Goal: Information Seeking & Learning: Learn about a topic

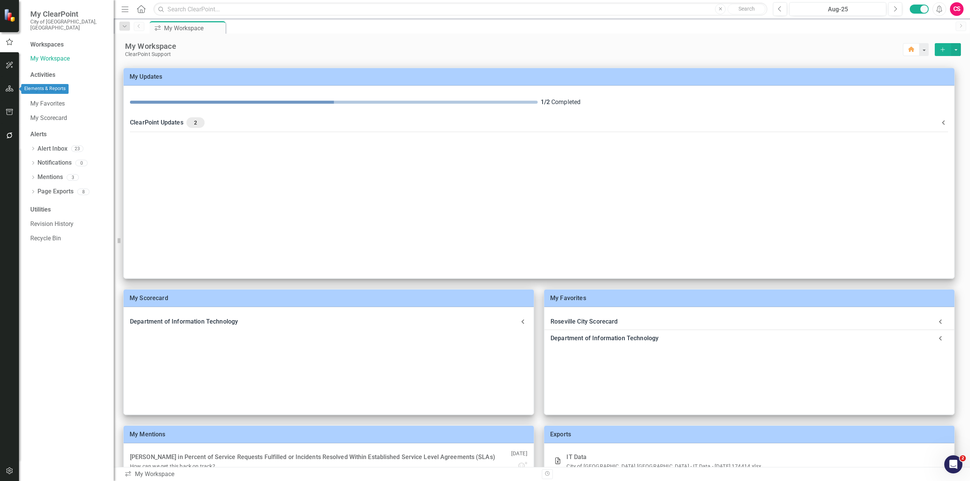
click at [6, 94] on button "button" at bounding box center [9, 89] width 17 height 16
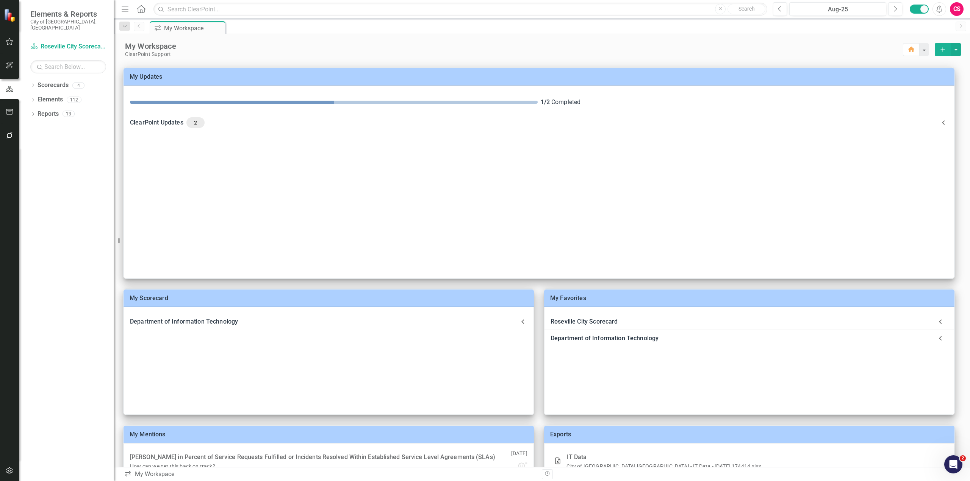
click at [958, 13] on div "CS" at bounding box center [957, 9] width 14 height 14
click at [950, 19] on link "User Edit Profile" at bounding box center [933, 23] width 60 height 14
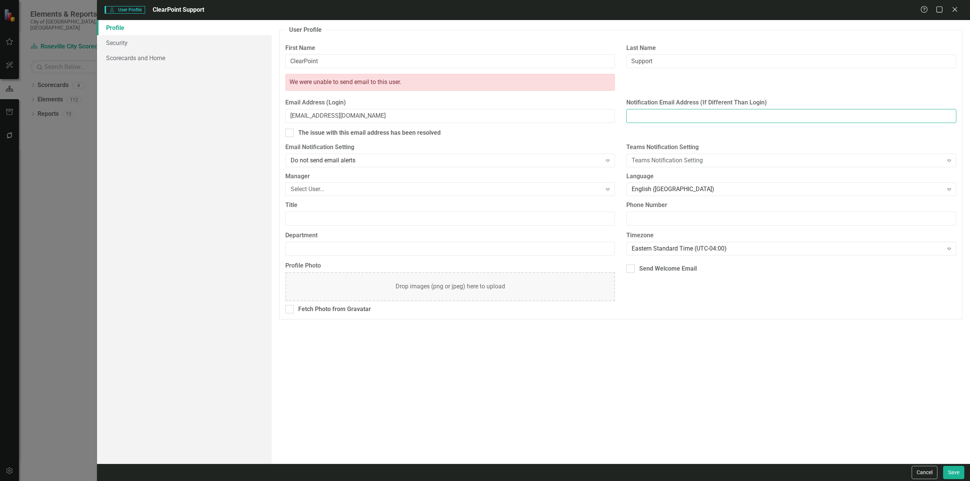
click at [703, 120] on input "Notification Email Address (If Different Than Login)" at bounding box center [791, 116] width 330 height 14
type input "jlucco@clearpointstrategy.com"
click at [132, 58] on link "Scorecards and Home" at bounding box center [184, 57] width 175 height 15
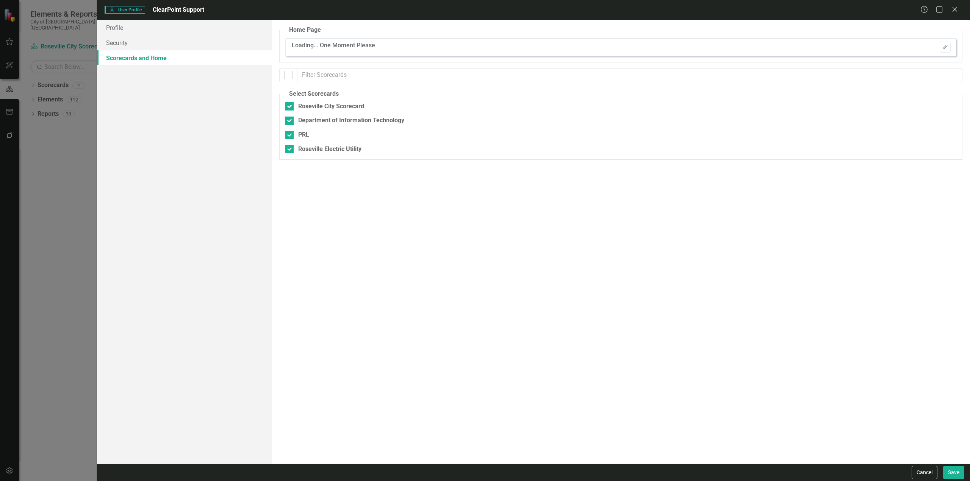
checkbox input "true"
click at [946, 49] on icon "Edit" at bounding box center [945, 47] width 6 height 5
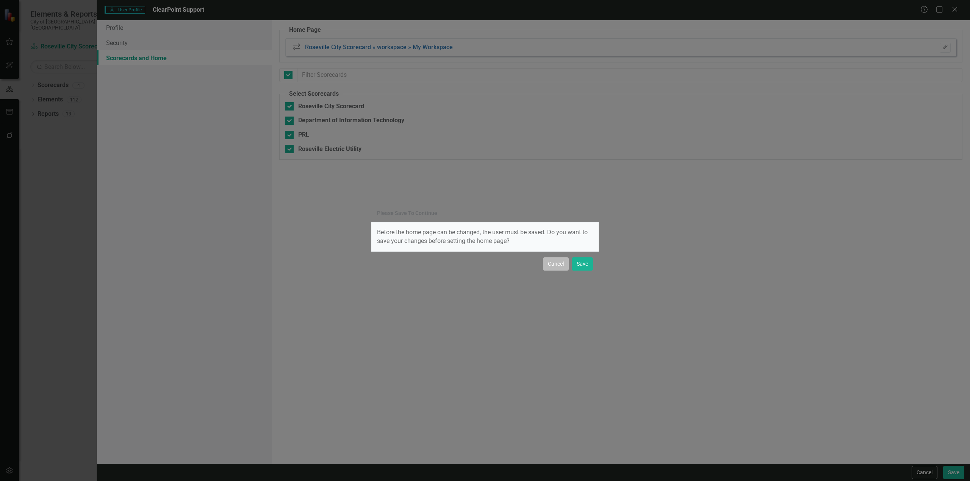
click at [552, 266] on button "Cancel" at bounding box center [556, 264] width 26 height 13
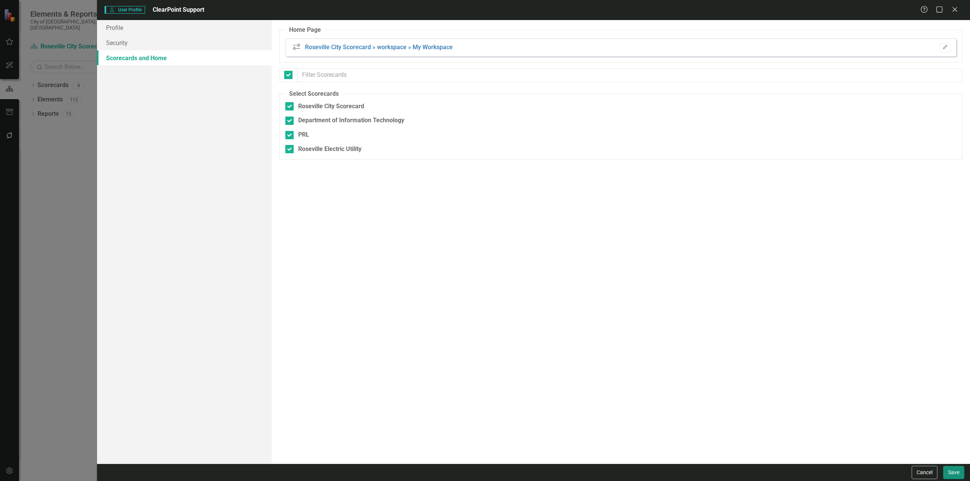
click at [956, 471] on button "Save" at bounding box center [953, 472] width 21 height 13
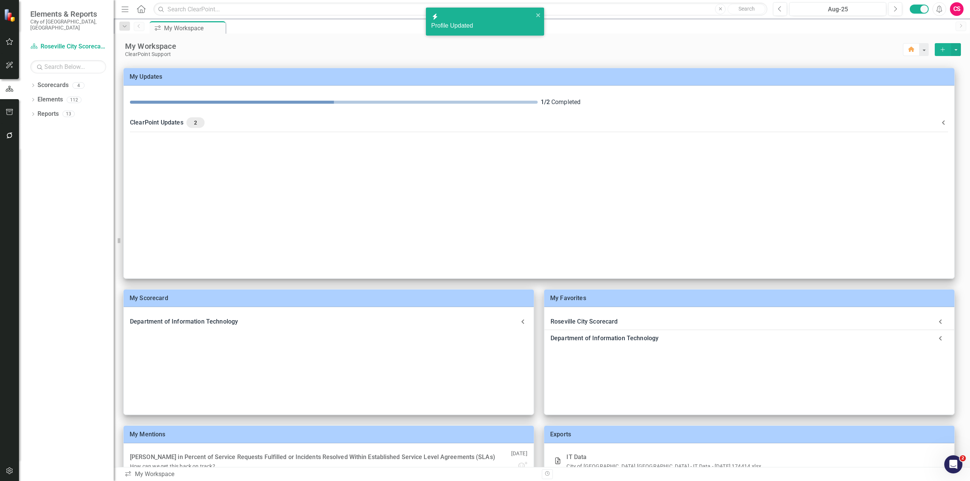
click at [958, 12] on div "CS" at bounding box center [957, 9] width 14 height 14
click at [935, 28] on link "User Edit Profile" at bounding box center [933, 23] width 60 height 14
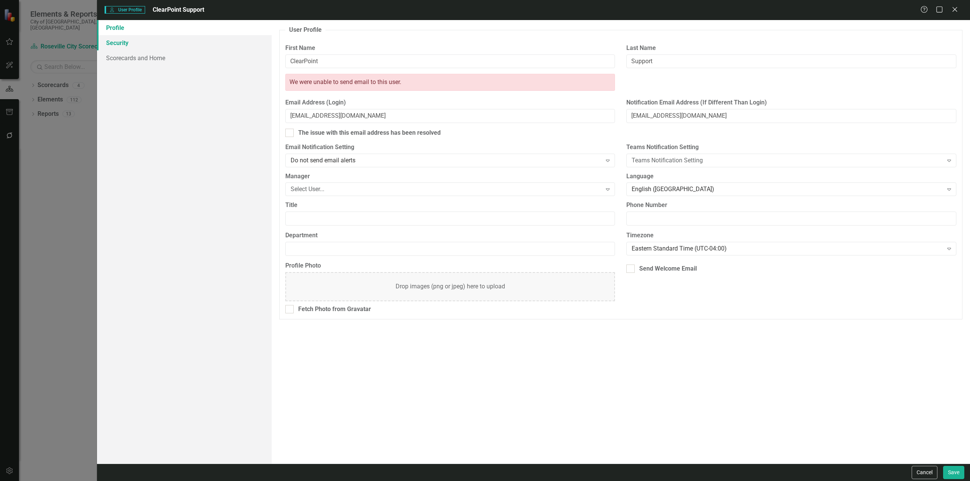
click at [161, 43] on link "Security" at bounding box center [184, 42] width 175 height 15
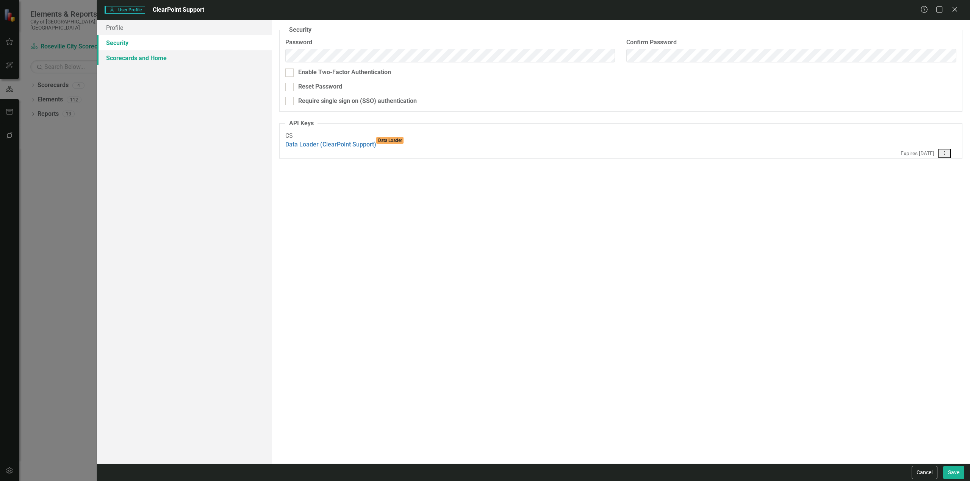
click at [156, 63] on link "Scorecards and Home" at bounding box center [184, 57] width 175 height 15
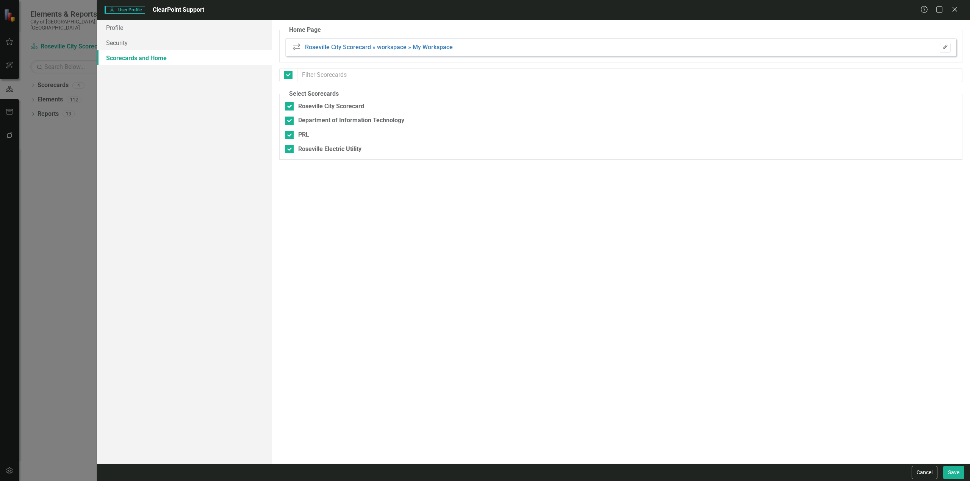
click at [947, 46] on icon "button" at bounding box center [945, 47] width 5 height 5
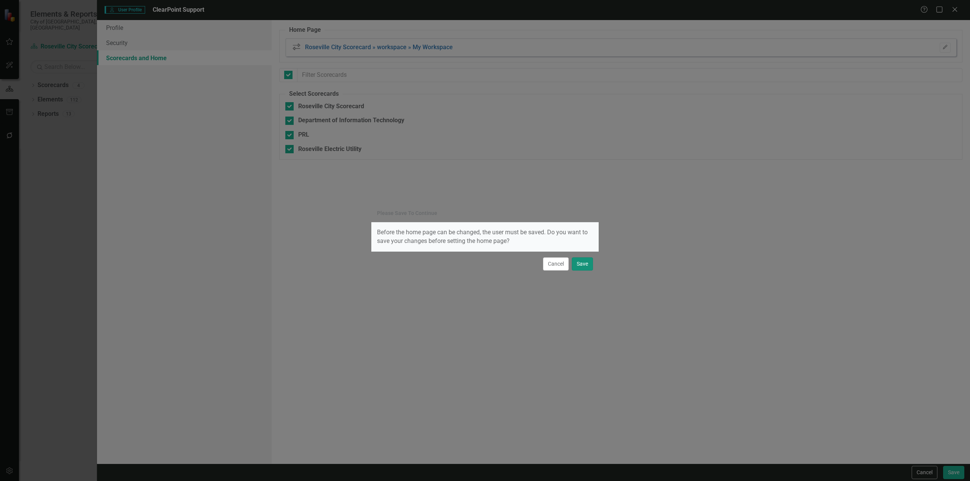
click at [586, 265] on button "Save" at bounding box center [582, 264] width 21 height 13
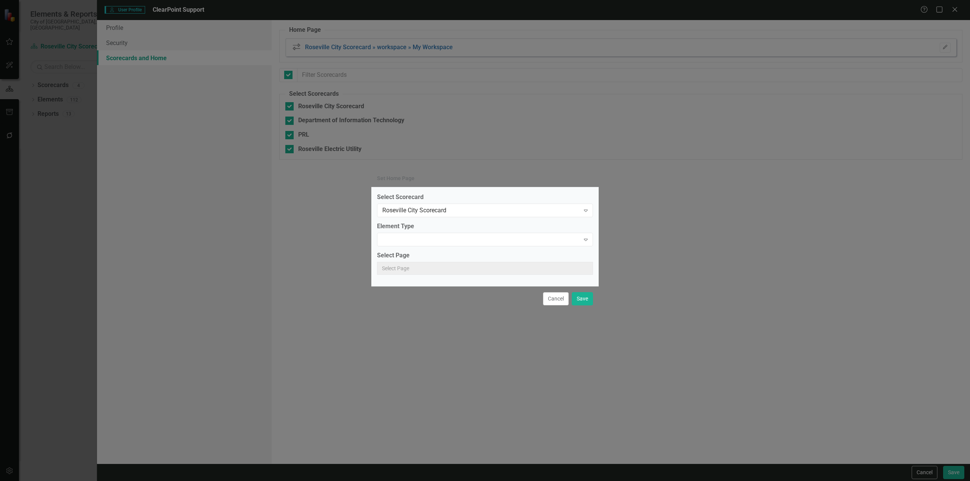
type input "object200"
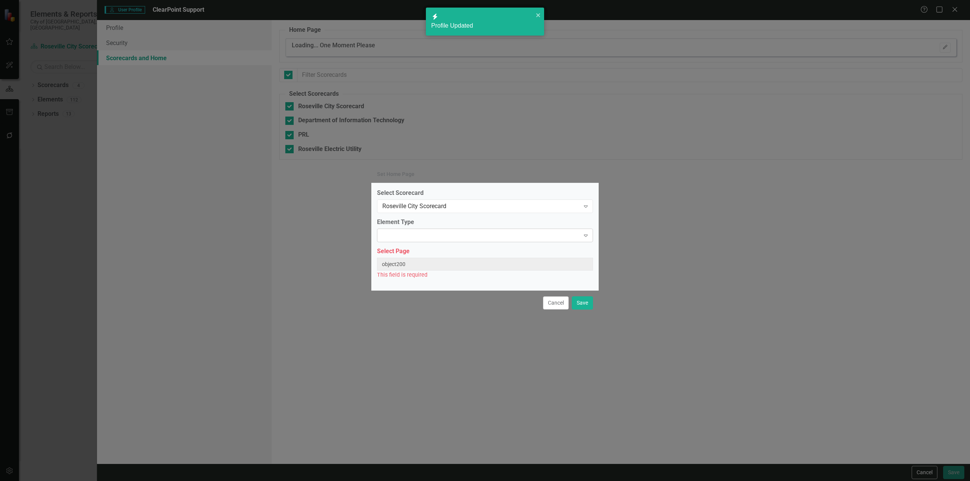
click at [414, 236] on div at bounding box center [478, 236] width 200 height 2
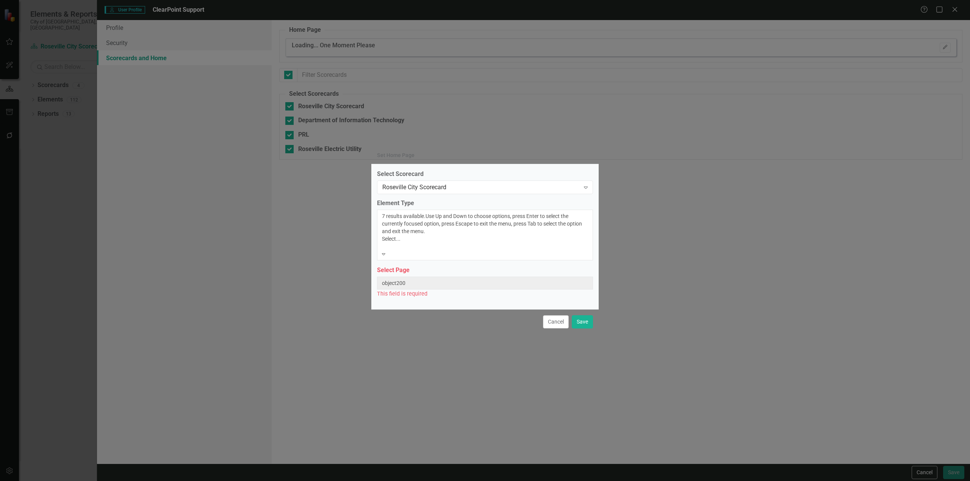
click at [407, 481] on div "Scorecard" at bounding box center [485, 485] width 970 height 9
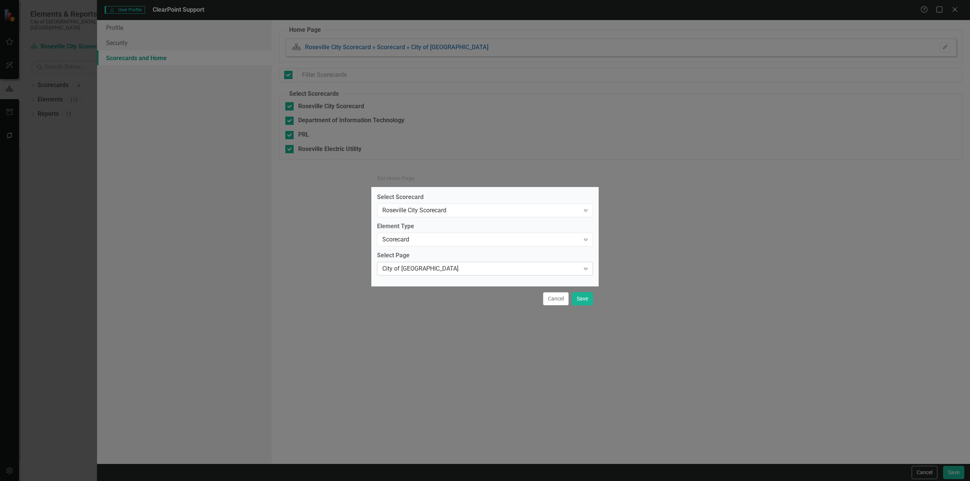
click at [405, 270] on div "City of [GEOGRAPHIC_DATA]" at bounding box center [480, 269] width 197 height 9
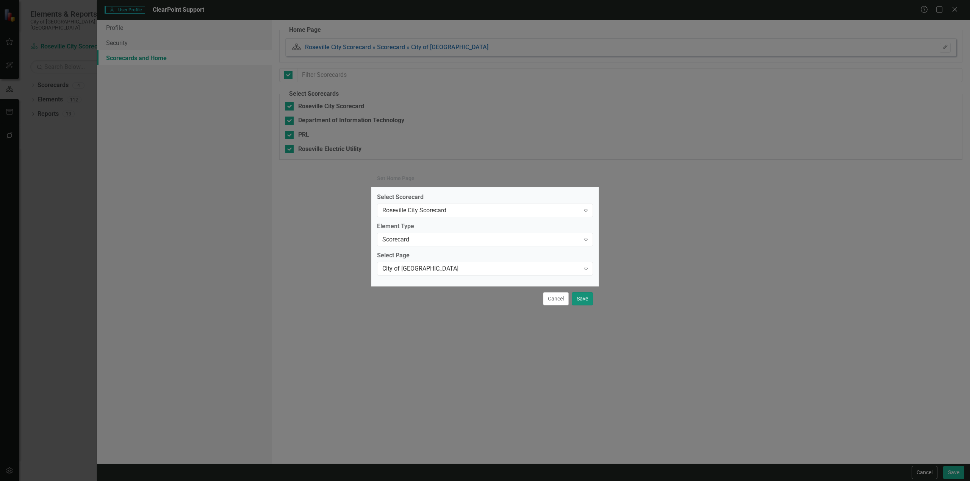
click at [588, 297] on button "Save" at bounding box center [582, 298] width 21 height 13
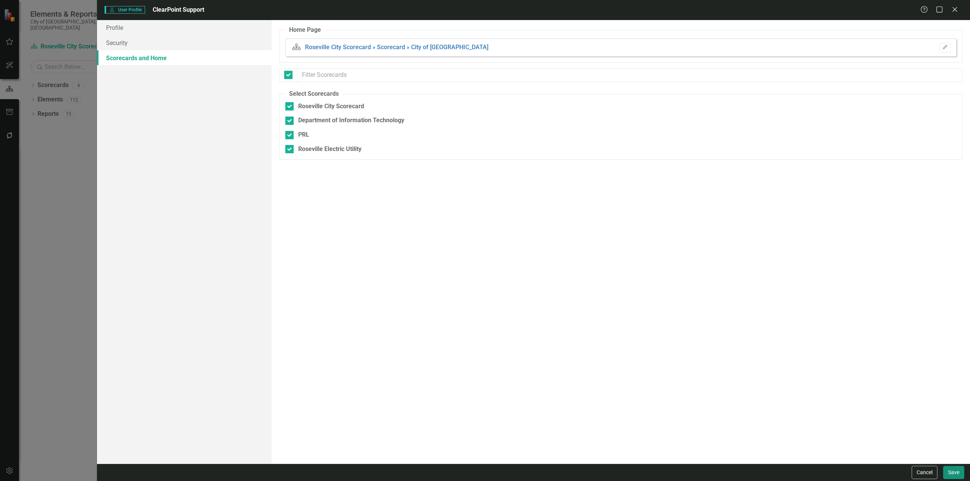
click at [964, 471] on button "Save" at bounding box center [953, 472] width 21 height 13
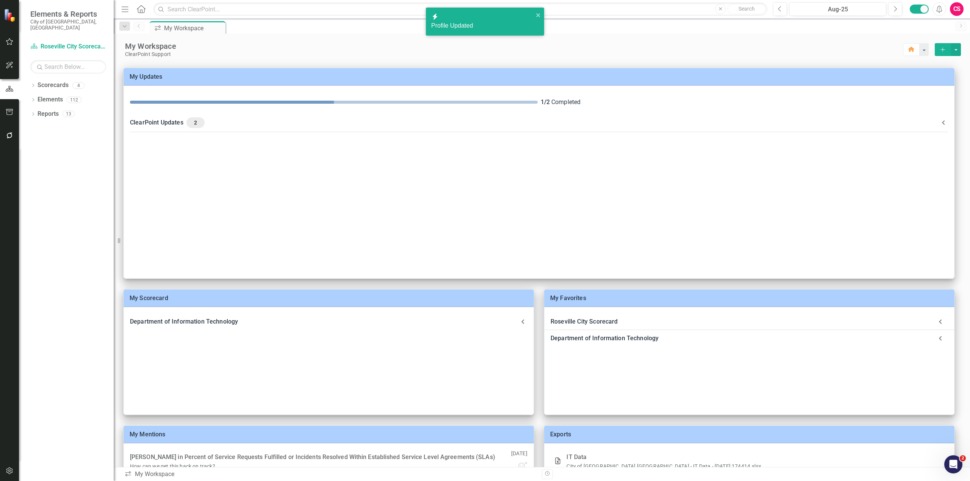
click at [952, 9] on div "CS" at bounding box center [957, 9] width 14 height 14
click at [919, 106] on link "Logout Log Out" at bounding box center [933, 110] width 60 height 14
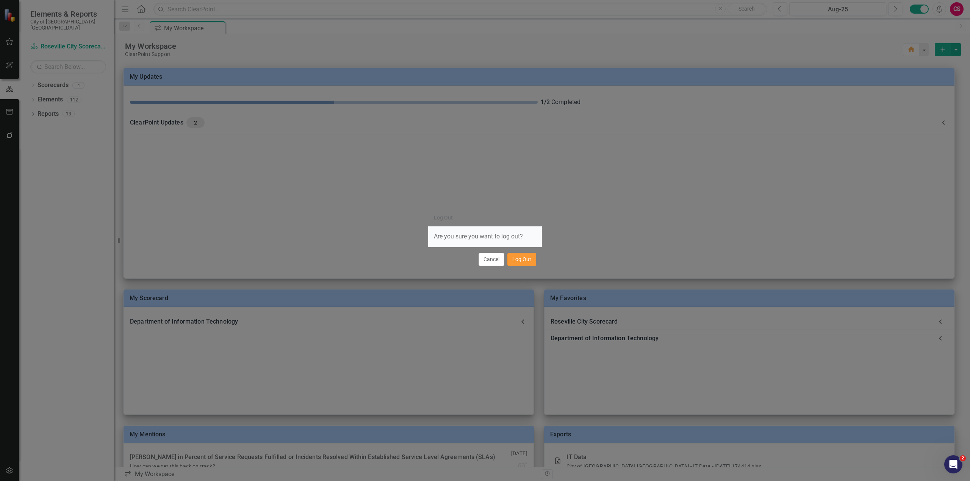
click at [529, 261] on button "Log Out" at bounding box center [521, 259] width 29 height 13
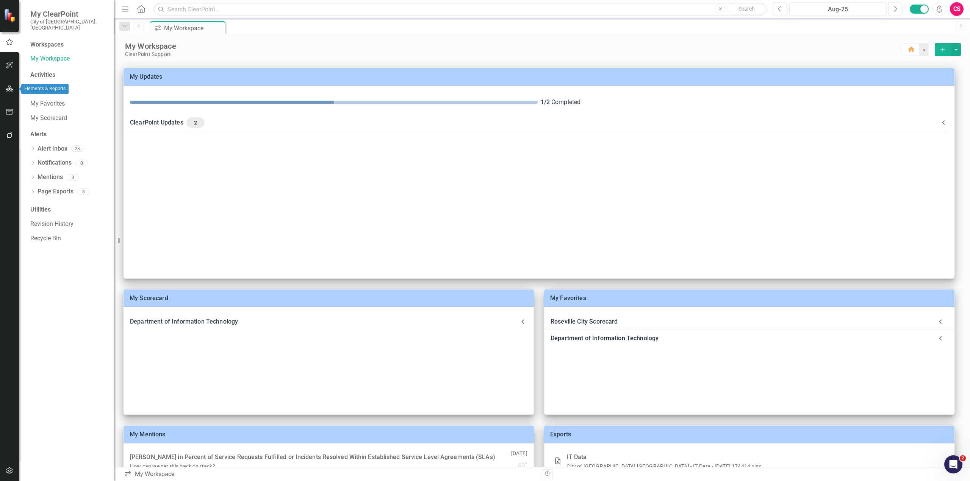
click at [11, 89] on icon "button" at bounding box center [10, 89] width 8 height 6
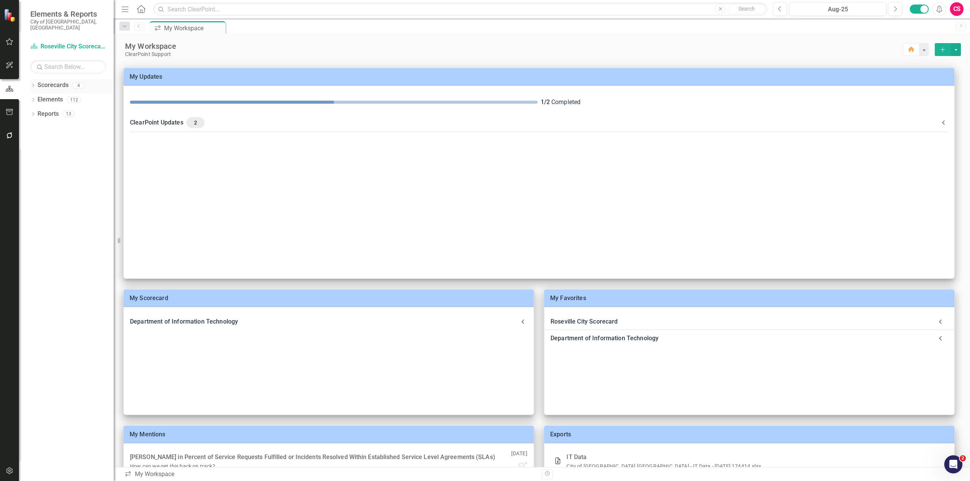
click at [32, 84] on icon "Dropdown" at bounding box center [32, 86] width 5 height 4
click at [45, 95] on link "Roseville City Scorecard" at bounding box center [78, 99] width 72 height 9
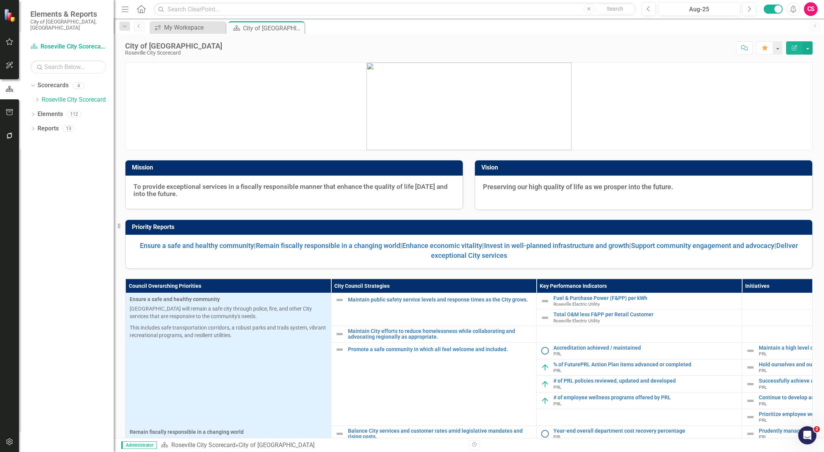
click at [444, 131] on img at bounding box center [468, 107] width 205 height 88
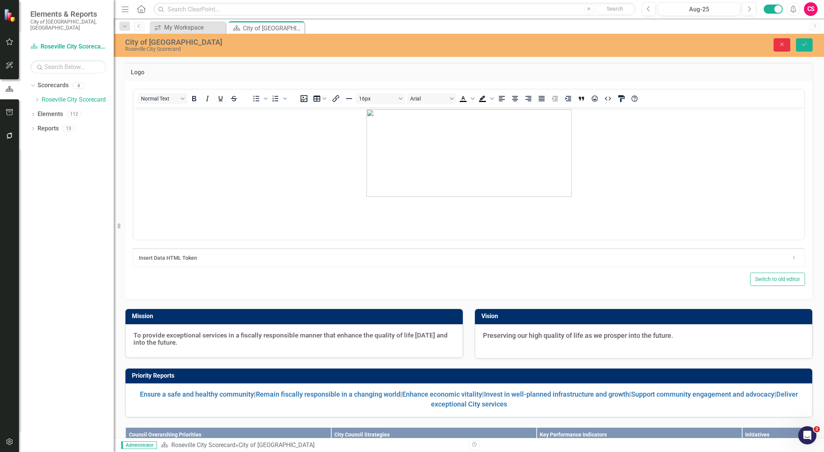
click at [785, 47] on icon "Close" at bounding box center [781, 44] width 7 height 5
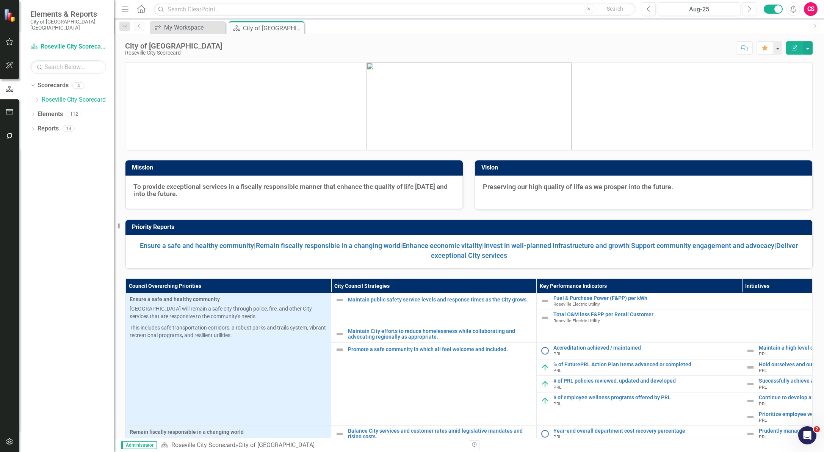
click at [813, 15] on div "CS" at bounding box center [811, 9] width 14 height 14
click at [779, 114] on link "Logout Log Out" at bounding box center [787, 110] width 60 height 14
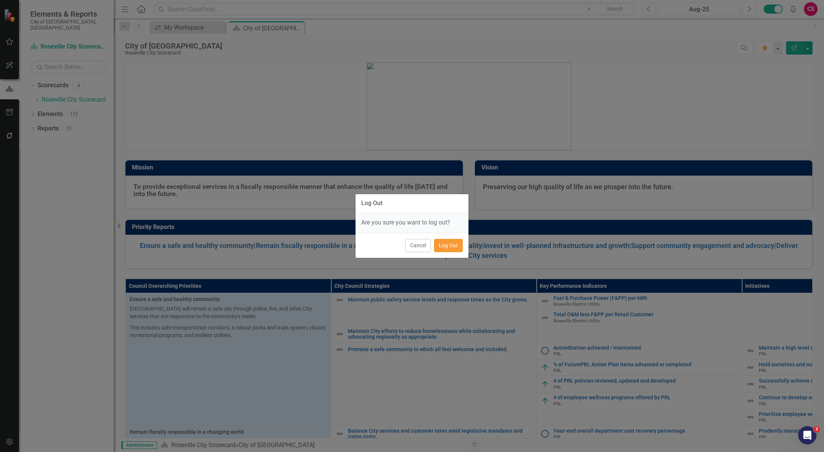
click at [455, 245] on button "Log Out" at bounding box center [448, 245] width 29 height 13
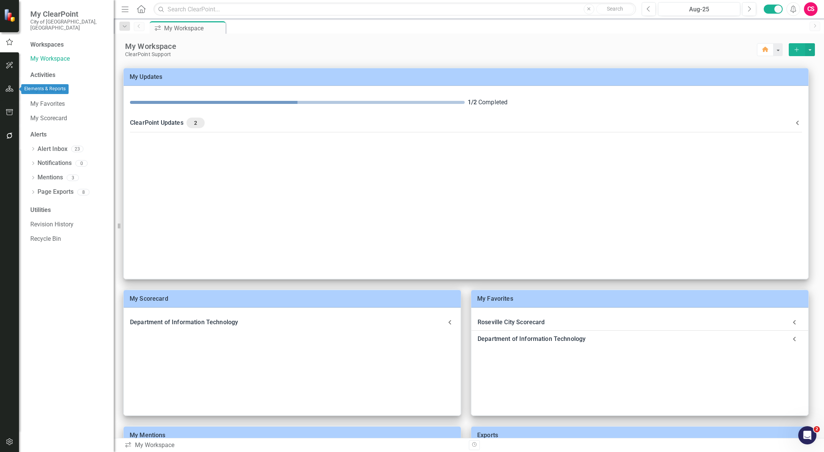
click at [6, 89] on icon "button" at bounding box center [10, 89] width 8 height 6
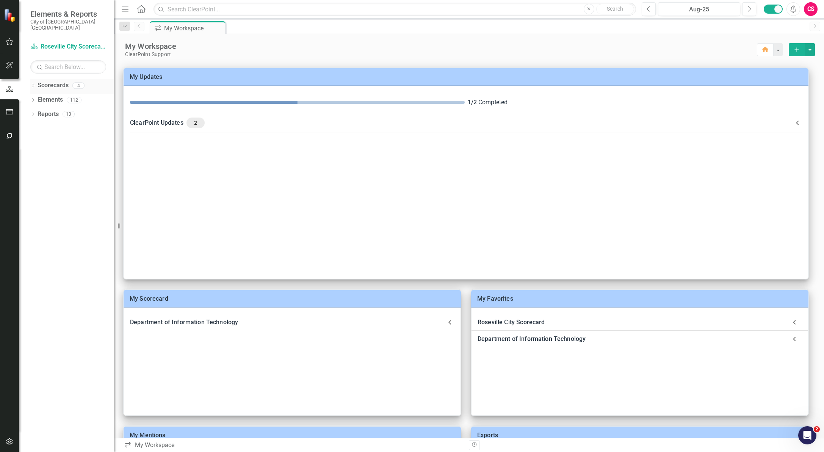
click at [38, 81] on link "Scorecards" at bounding box center [53, 85] width 31 height 9
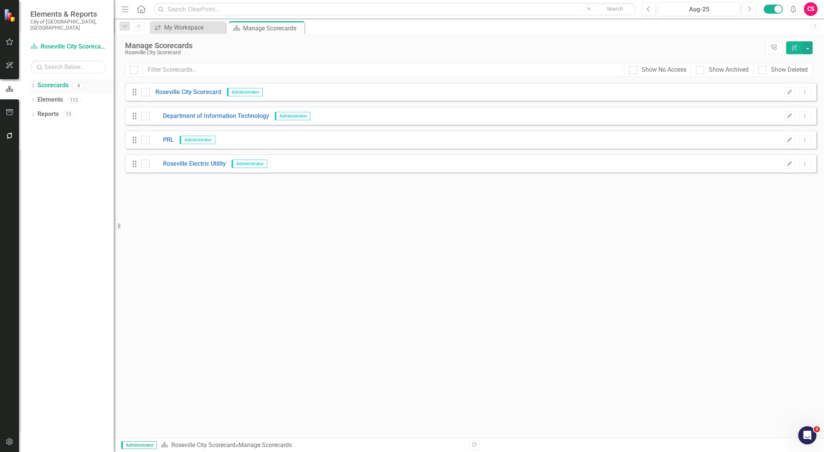
click at [34, 84] on icon "Dropdown" at bounding box center [32, 86] width 5 height 4
click at [52, 95] on link "Roseville City Scorecard" at bounding box center [78, 99] width 72 height 9
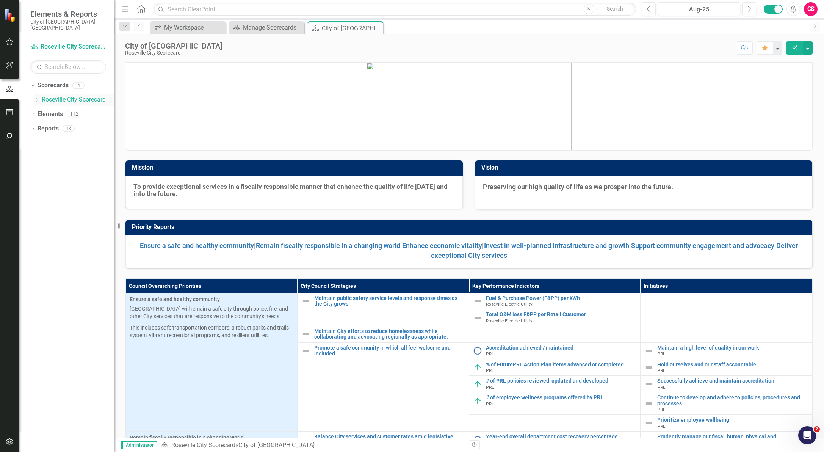
click at [36, 97] on icon "Dropdown" at bounding box center [37, 99] width 6 height 5
click at [75, 96] on link "Roseville City Scorecard" at bounding box center [78, 99] width 72 height 9
click at [78, 95] on link "Roseville City Scorecard" at bounding box center [78, 99] width 72 height 9
click at [454, 255] on link "Deliver exceptional City services" at bounding box center [614, 250] width 367 height 18
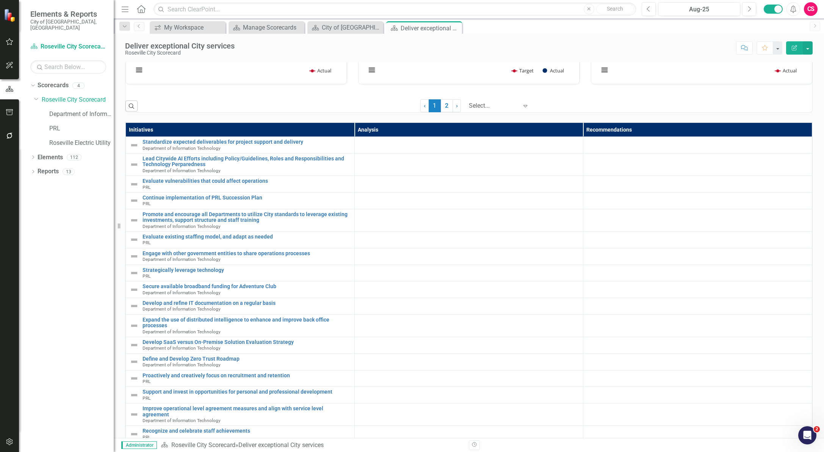
scroll to position [932, 0]
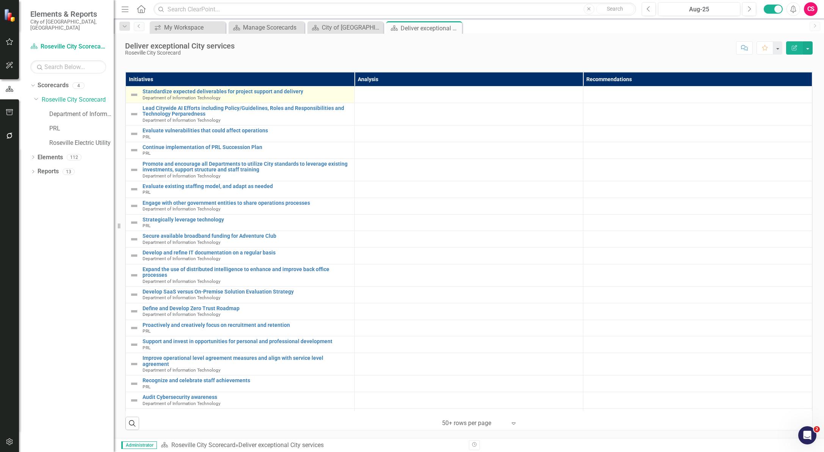
click at [135, 96] on img at bounding box center [134, 94] width 9 height 9
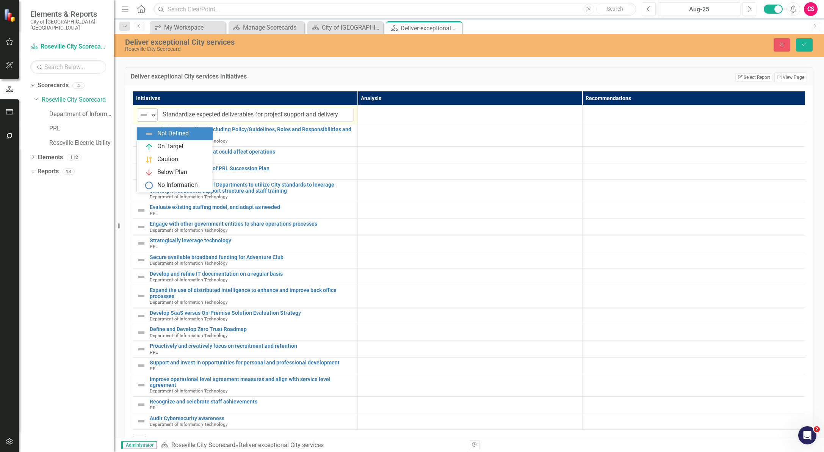
click at [147, 119] on img at bounding box center [143, 114] width 9 height 9
click at [170, 150] on div "On Target" at bounding box center [170, 146] width 26 height 9
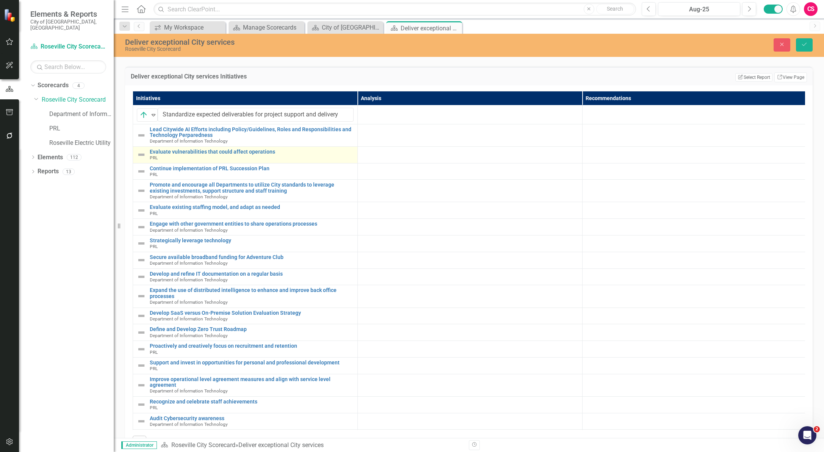
click at [139, 159] on img at bounding box center [141, 154] width 9 height 9
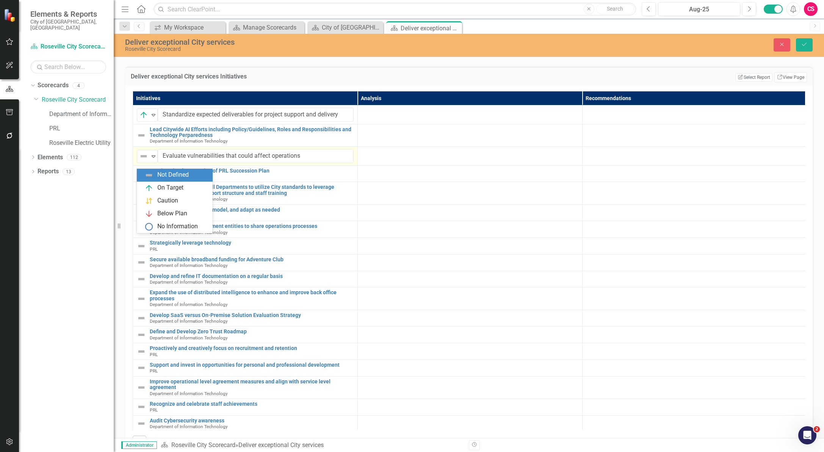
click at [139, 161] on img at bounding box center [143, 156] width 9 height 9
click at [169, 214] on div "Below Plan" at bounding box center [172, 213] width 30 height 9
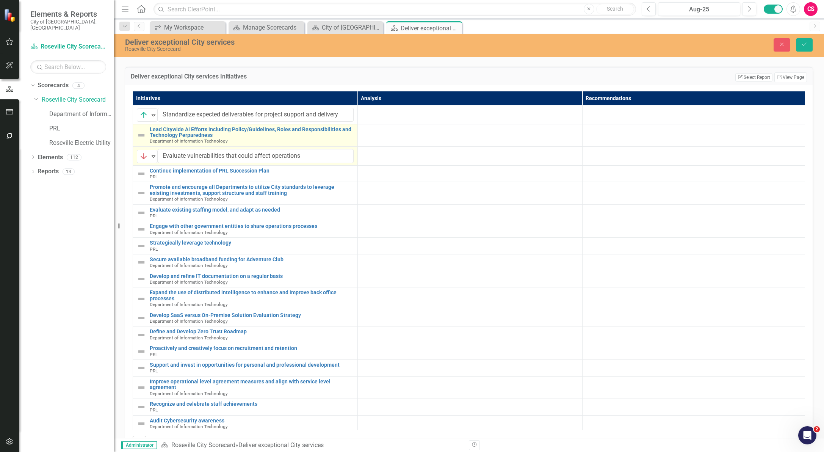
click at [141, 140] on img at bounding box center [141, 135] width 9 height 9
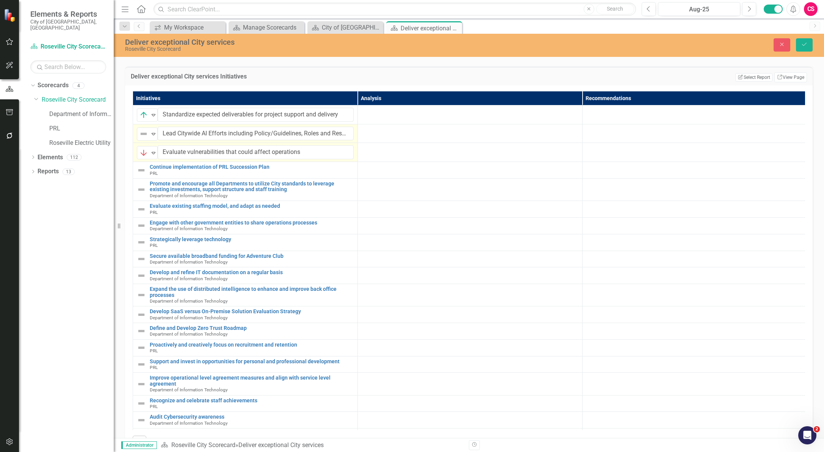
click at [141, 138] on img at bounding box center [143, 133] width 9 height 9
click at [163, 200] on div "No Information" at bounding box center [177, 204] width 41 height 9
click at [140, 175] on img at bounding box center [141, 170] width 9 height 9
click at [140, 176] on img at bounding box center [143, 171] width 9 height 9
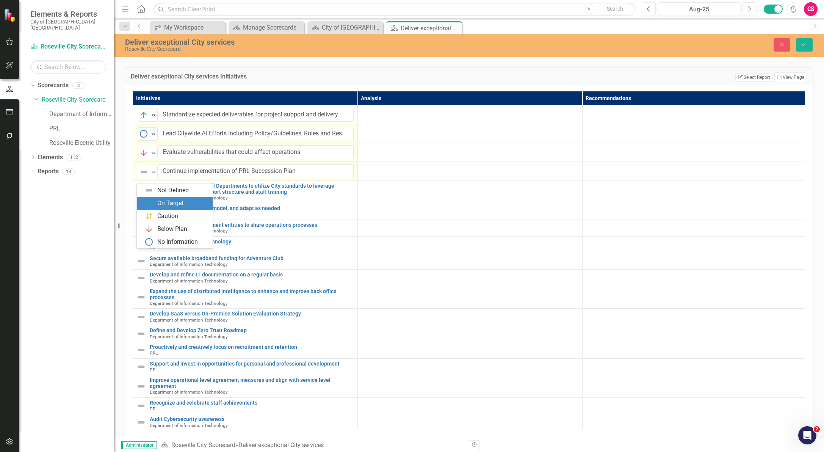
click at [169, 204] on div "On Target" at bounding box center [170, 203] width 26 height 9
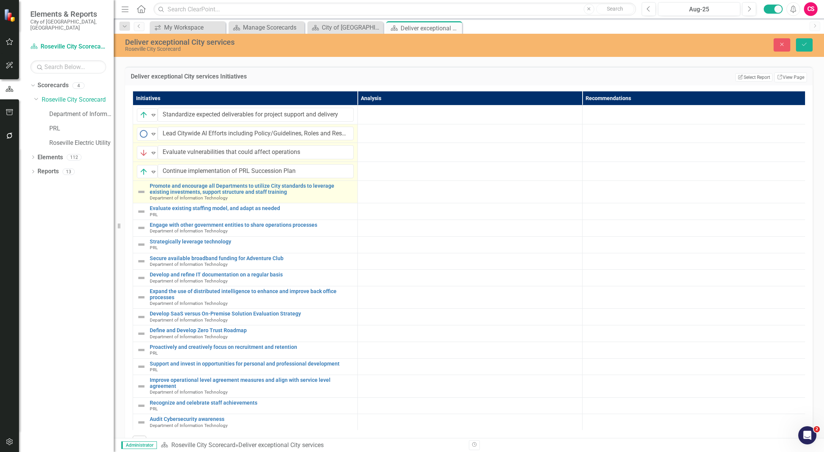
click at [143, 196] on img at bounding box center [141, 191] width 9 height 9
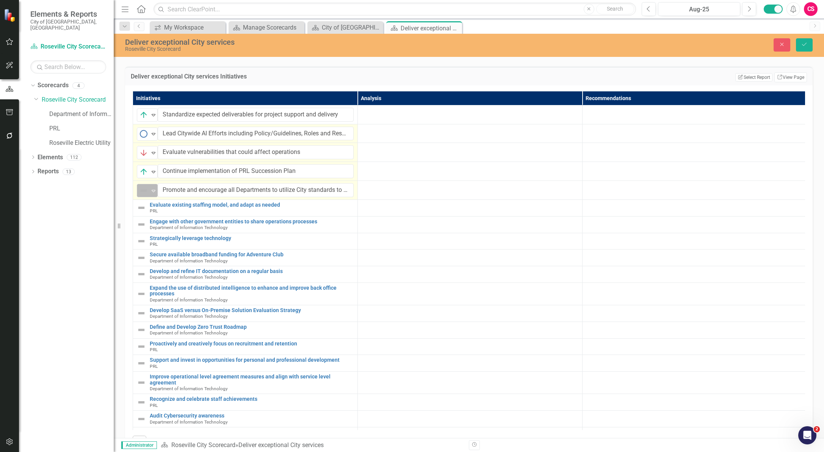
click at [152, 197] on div "Expand" at bounding box center [154, 190] width 8 height 13
click at [157, 234] on div "Caution" at bounding box center [176, 234] width 64 height 9
click at [141, 229] on img at bounding box center [141, 224] width 9 height 9
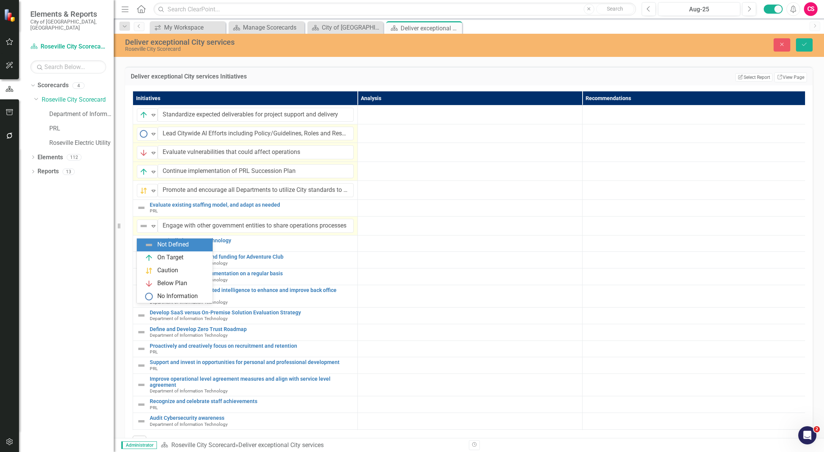
click at [141, 230] on img at bounding box center [143, 225] width 9 height 9
click at [157, 269] on div "Caution" at bounding box center [167, 270] width 21 height 9
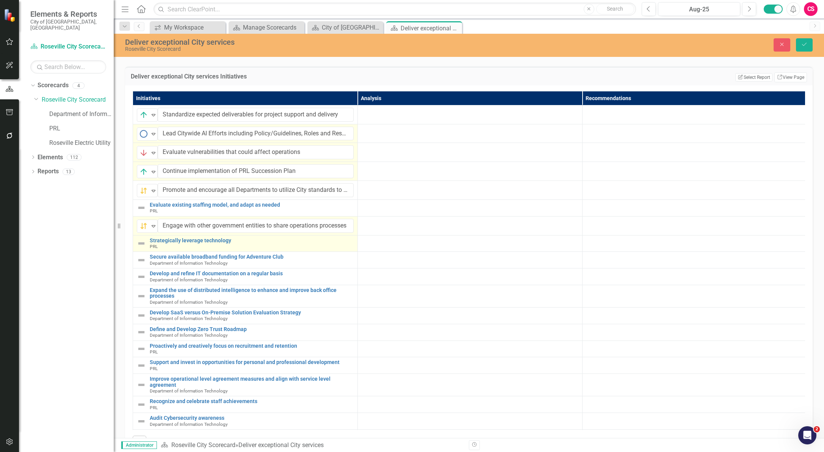
click at [144, 248] on img at bounding box center [141, 243] width 9 height 9
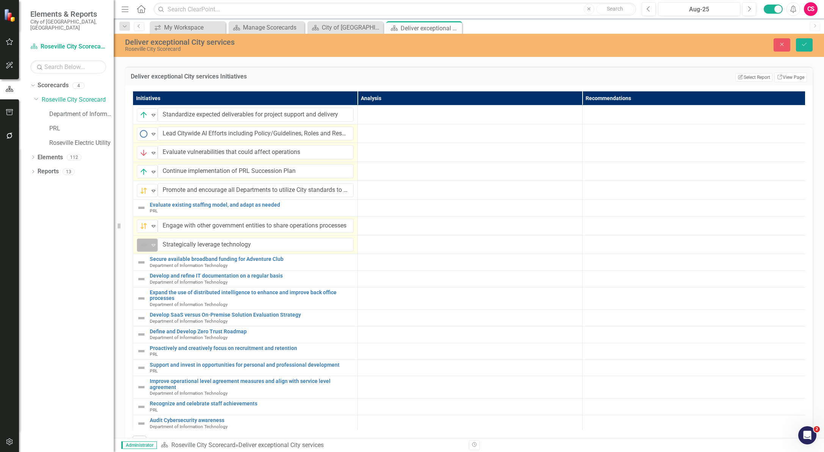
click at [143, 249] on img at bounding box center [143, 244] width 9 height 9
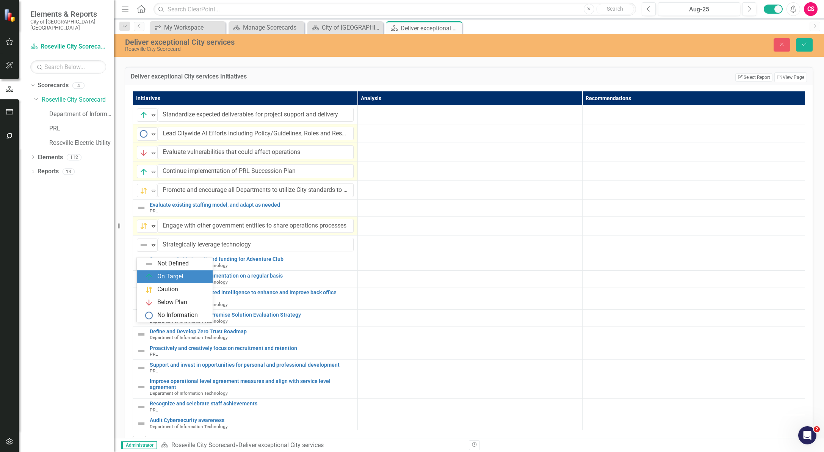
click at [157, 272] on div "On Target" at bounding box center [176, 276] width 64 height 9
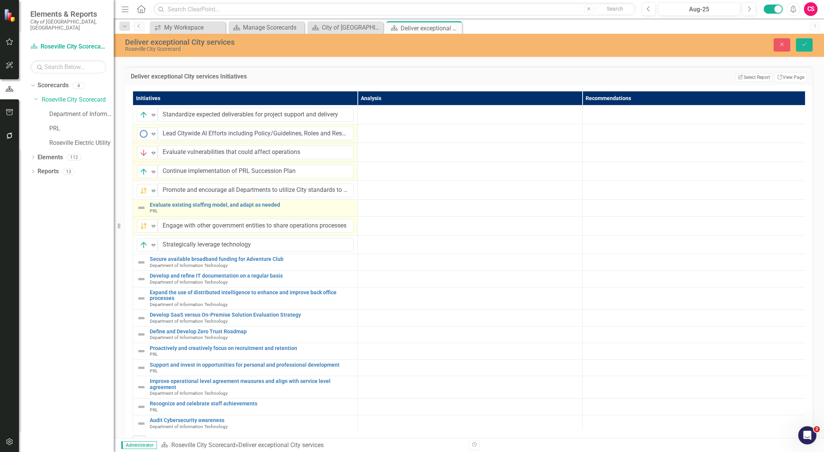
click at [139, 212] on img at bounding box center [141, 207] width 9 height 9
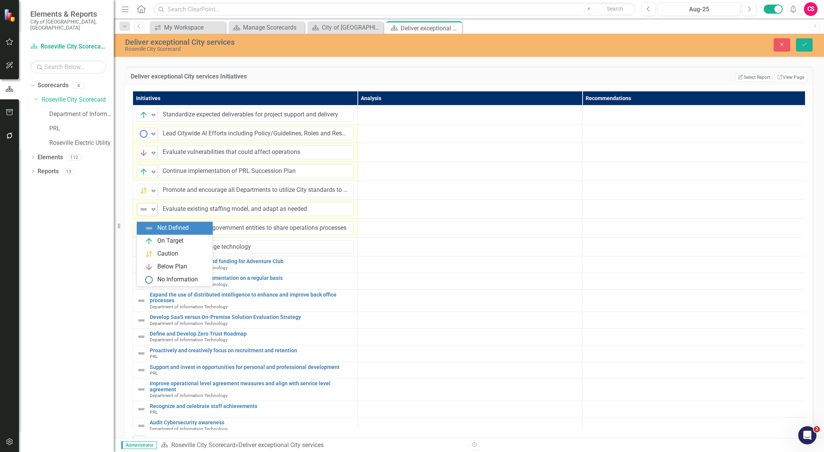
click at [140, 214] on img at bounding box center [143, 209] width 9 height 9
click at [163, 268] on div "Below Plan" at bounding box center [172, 266] width 30 height 9
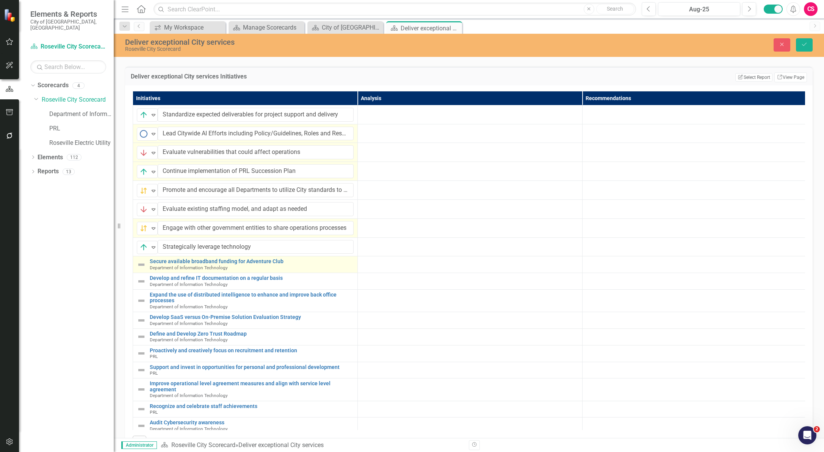
click at [144, 269] on img at bounding box center [141, 264] width 9 height 9
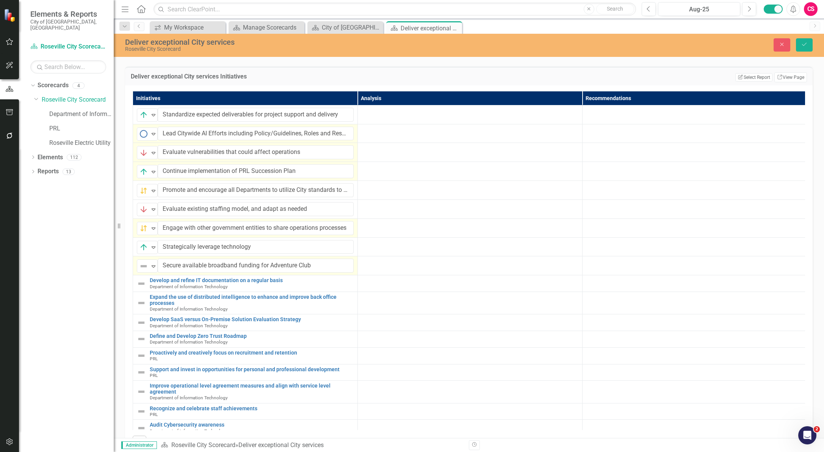
click at [144, 270] on img at bounding box center [143, 265] width 9 height 9
click at [162, 295] on div "On Target" at bounding box center [170, 297] width 26 height 9
click at [141, 288] on img at bounding box center [141, 283] width 9 height 9
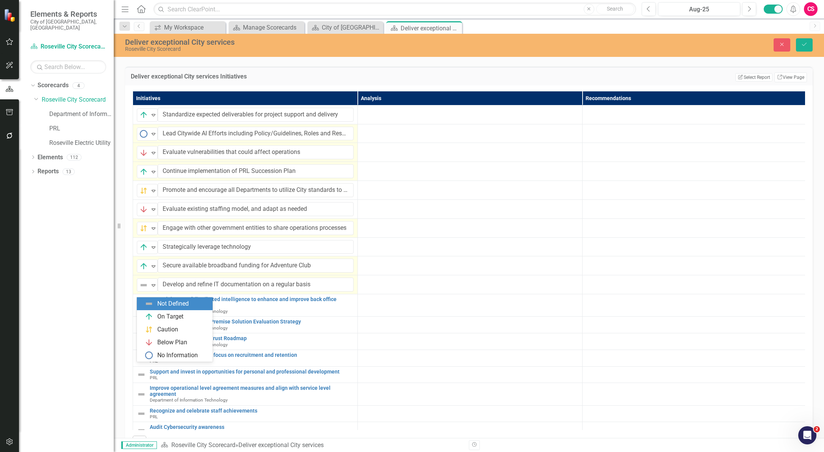
click at [141, 289] on img at bounding box center [143, 284] width 9 height 9
click at [164, 317] on div "On Target" at bounding box center [170, 316] width 26 height 9
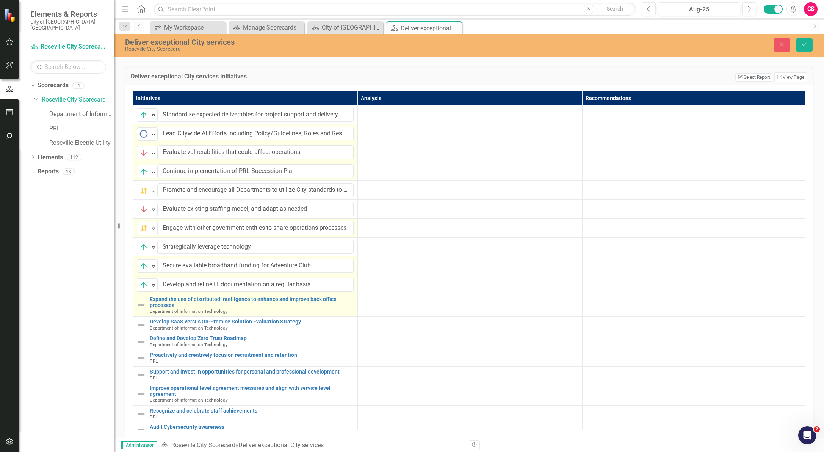
click at [142, 310] on img at bounding box center [141, 304] width 9 height 9
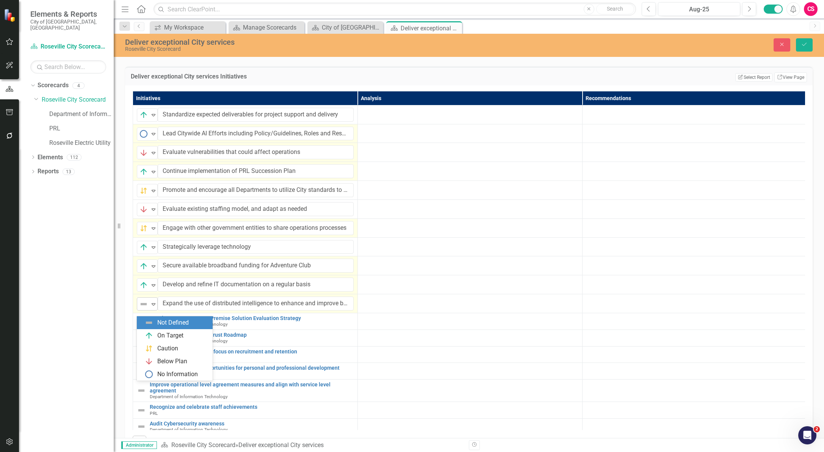
click at [152, 305] on icon at bounding box center [154, 304] width 4 height 2
click at [159, 349] on div "Caution" at bounding box center [167, 348] width 21 height 9
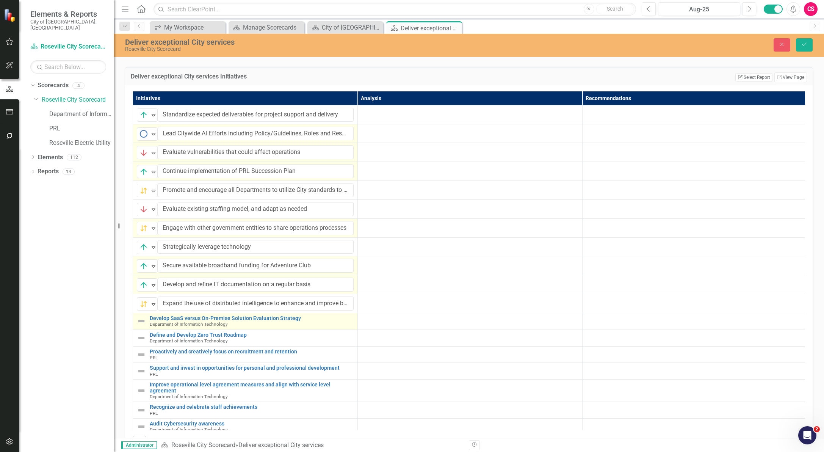
click at [140, 325] on img at bounding box center [141, 320] width 9 height 9
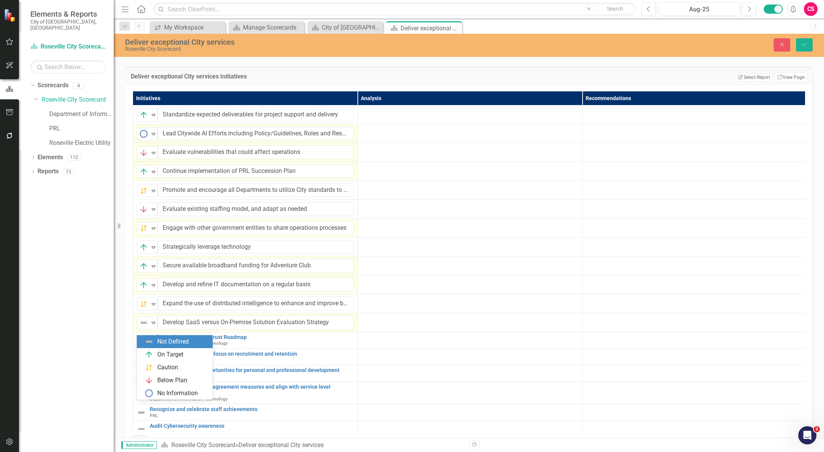
click at [140, 327] on img at bounding box center [143, 322] width 9 height 9
click at [155, 350] on div "On Target" at bounding box center [176, 354] width 64 height 9
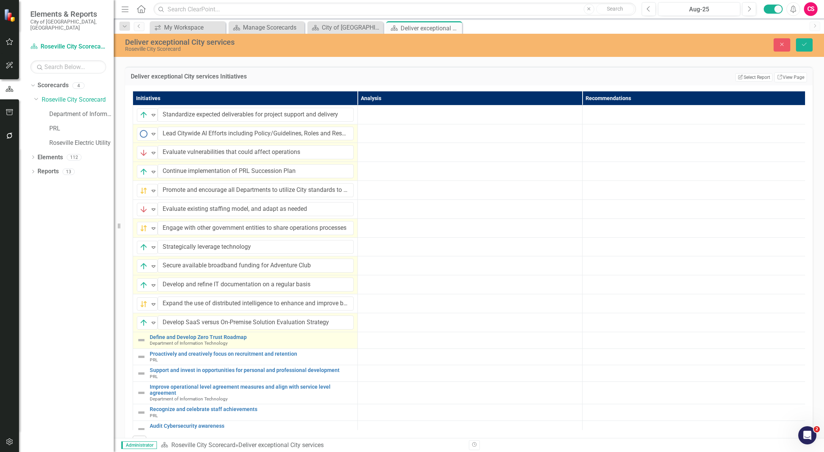
click at [142, 344] on img at bounding box center [141, 339] width 9 height 9
click at [142, 345] on img at bounding box center [143, 341] width 9 height 9
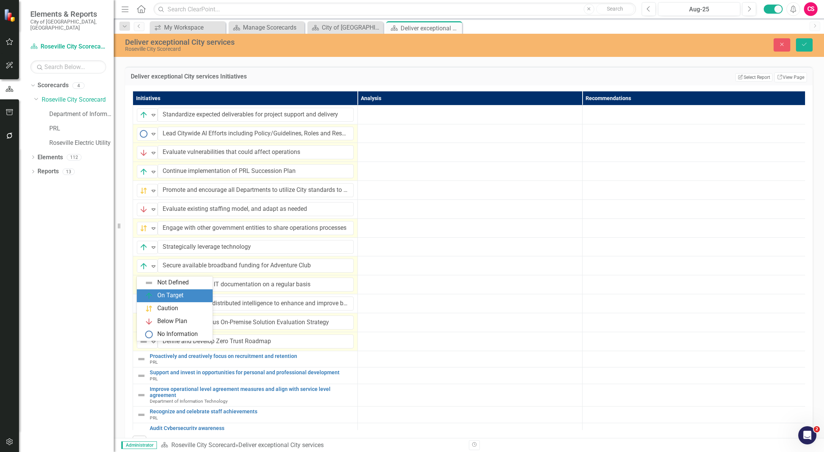
click at [160, 298] on div "On Target" at bounding box center [170, 295] width 26 height 9
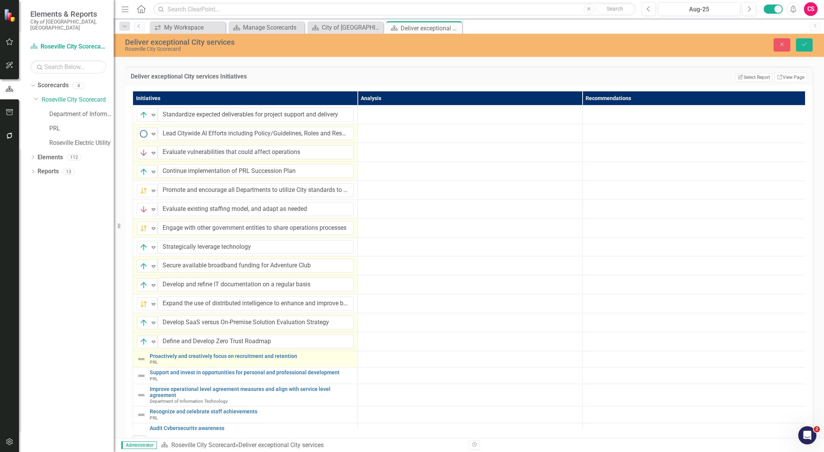
click at [140, 363] on img at bounding box center [141, 358] width 9 height 9
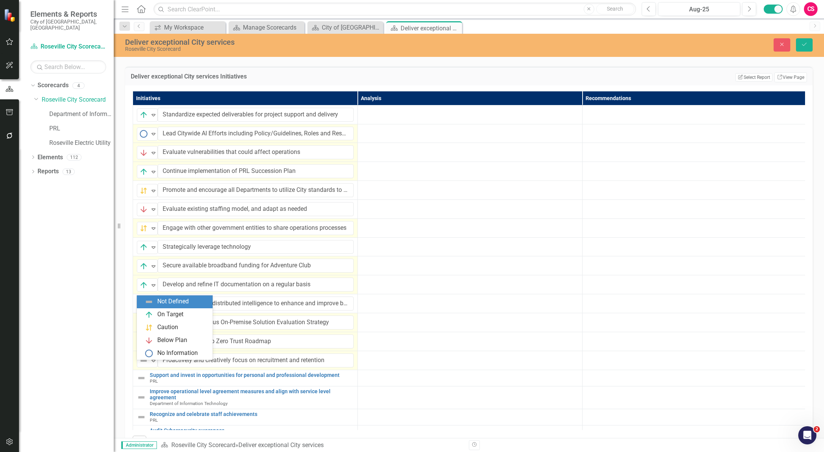
click at [140, 364] on img at bounding box center [143, 360] width 9 height 9
drag, startPoint x: 155, startPoint y: 319, endPoint x: 155, endPoint y: 327, distance: 8.3
click at [155, 327] on div "Not Defined On Target Caution Below Plan No Information" at bounding box center [175, 327] width 76 height 64
click at [155, 327] on div "Caution" at bounding box center [176, 327] width 64 height 9
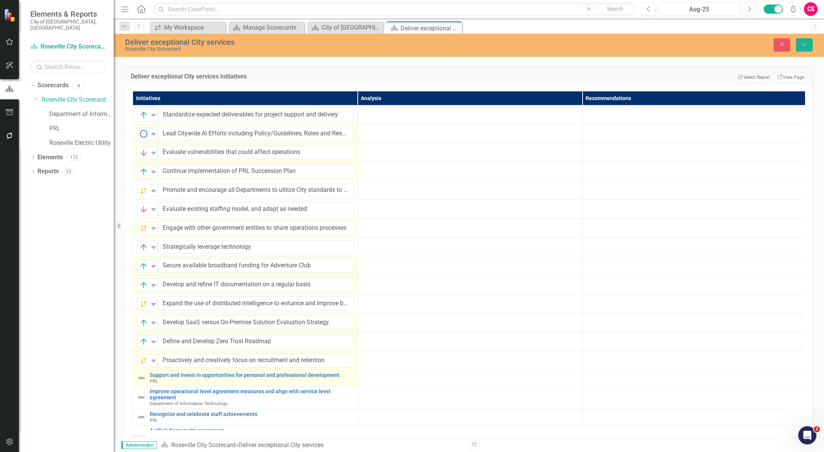
click at [142, 382] on img at bounding box center [141, 377] width 9 height 9
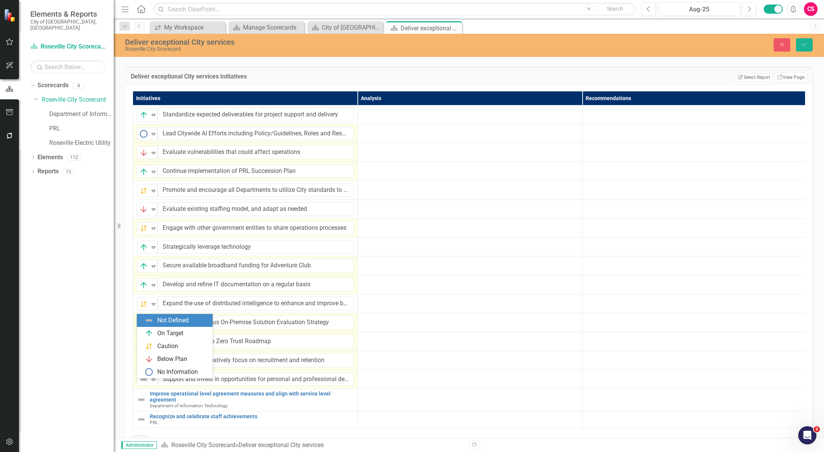
click at [142, 383] on img at bounding box center [143, 379] width 9 height 9
click at [165, 335] on div "On Target" at bounding box center [170, 333] width 26 height 9
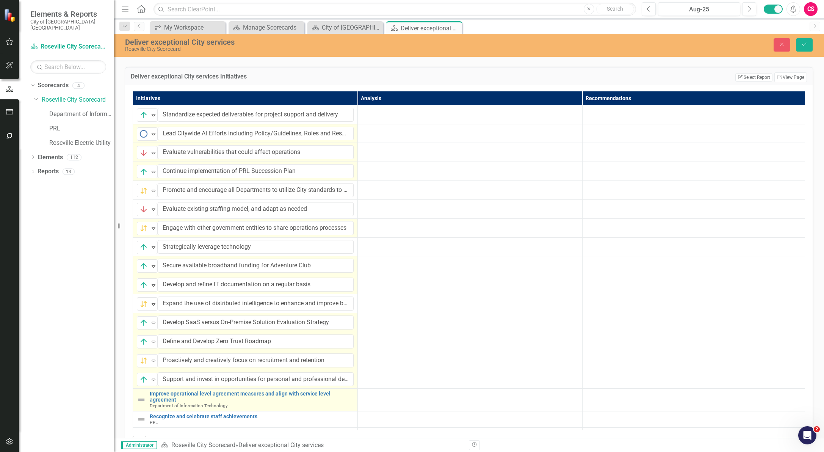
click at [140, 403] on img at bounding box center [141, 399] width 9 height 9
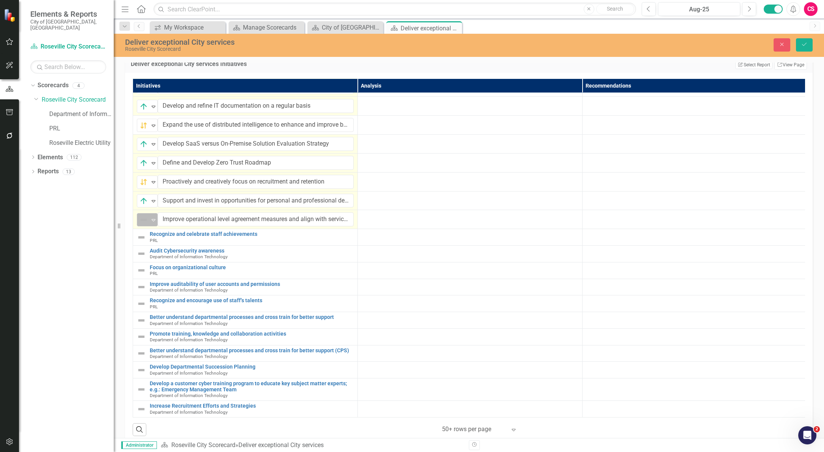
scroll to position [945, 0]
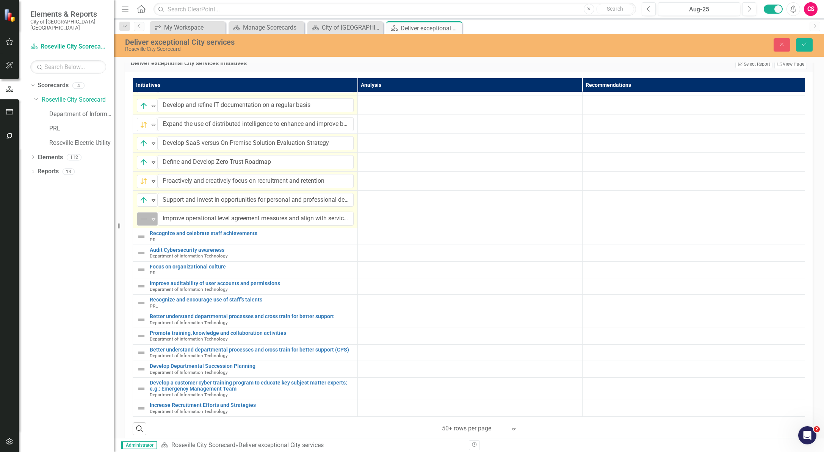
click at [145, 222] on img at bounding box center [143, 218] width 9 height 9
click at [156, 178] on div "Caution" at bounding box center [176, 179] width 64 height 9
click at [139, 238] on img at bounding box center [141, 236] width 9 height 9
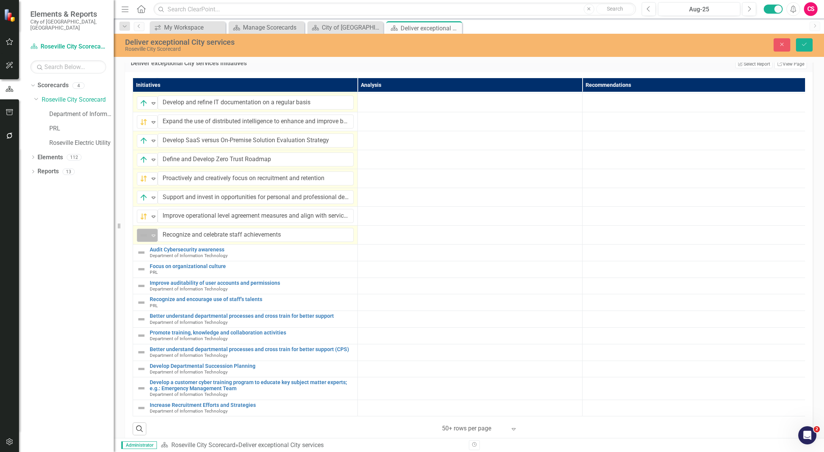
click at [142, 238] on img at bounding box center [143, 235] width 9 height 9
click at [174, 287] on div "Below Plan" at bounding box center [172, 289] width 30 height 9
click at [142, 254] on img at bounding box center [141, 252] width 9 height 9
click at [142, 254] on img at bounding box center [143, 251] width 9 height 9
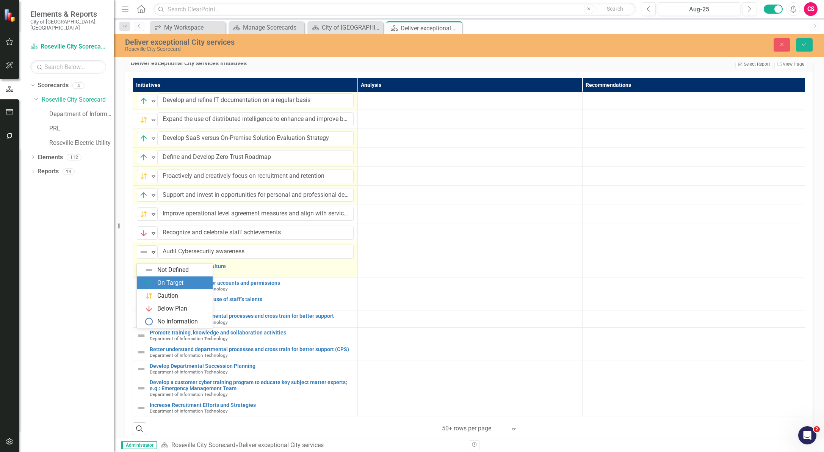
click at [161, 284] on div "On Target" at bounding box center [170, 282] width 26 height 9
click at [141, 272] on img at bounding box center [141, 268] width 9 height 9
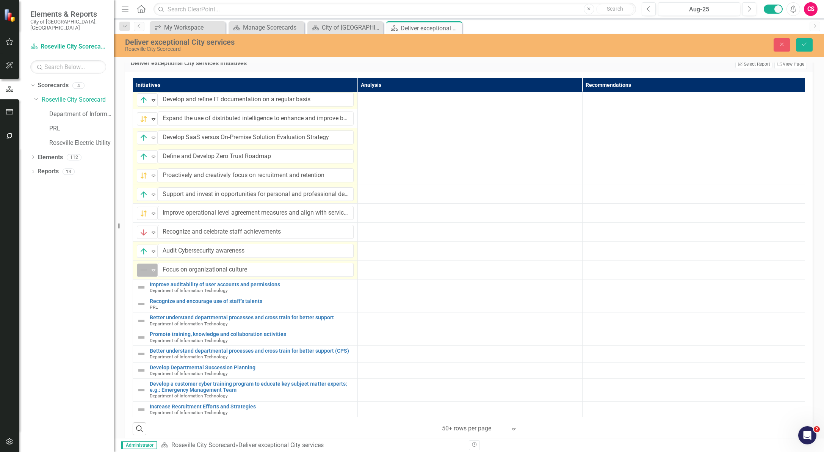
click at [141, 272] on img at bounding box center [143, 269] width 9 height 9
click at [163, 295] on div "On Target" at bounding box center [175, 301] width 76 height 13
click at [142, 292] on img at bounding box center [141, 287] width 9 height 9
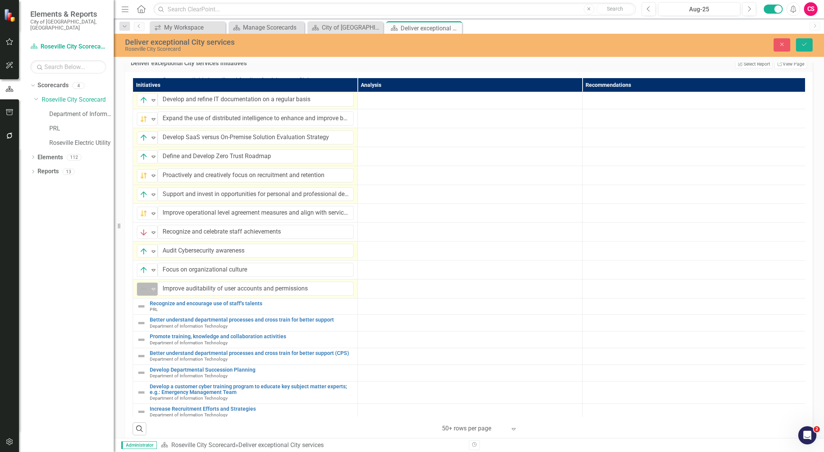
click at [149, 294] on div "Not Defined" at bounding box center [143, 288] width 11 height 11
click at [155, 319] on div "On Target" at bounding box center [176, 320] width 64 height 9
click at [141, 311] on img at bounding box center [141, 306] width 9 height 9
click at [149, 313] on div "Not Defined" at bounding box center [143, 307] width 11 height 11
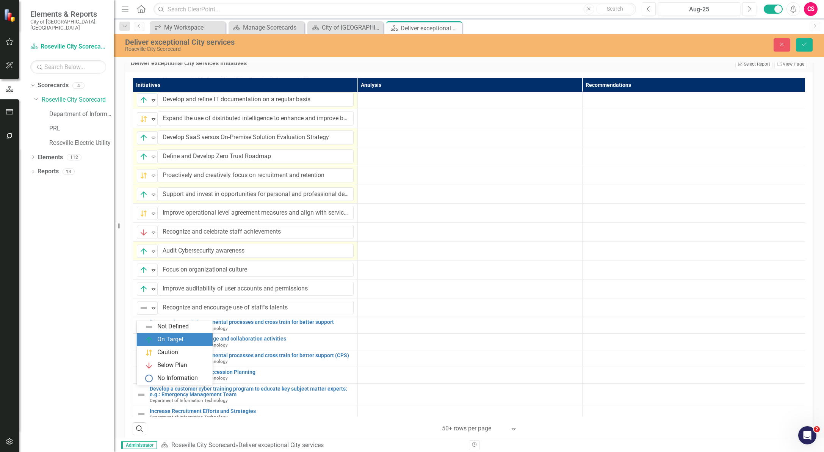
click at [156, 338] on div "On Target" at bounding box center [176, 339] width 64 height 9
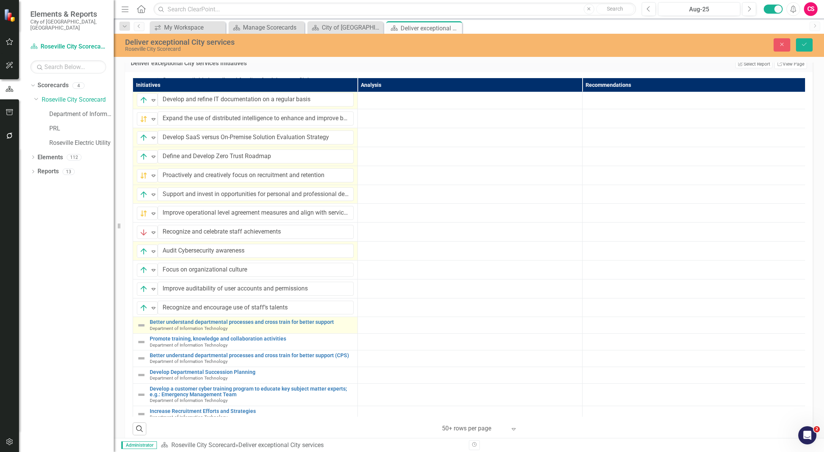
click at [143, 328] on img at bounding box center [141, 324] width 9 height 9
click at [143, 328] on img at bounding box center [143, 326] width 9 height 9
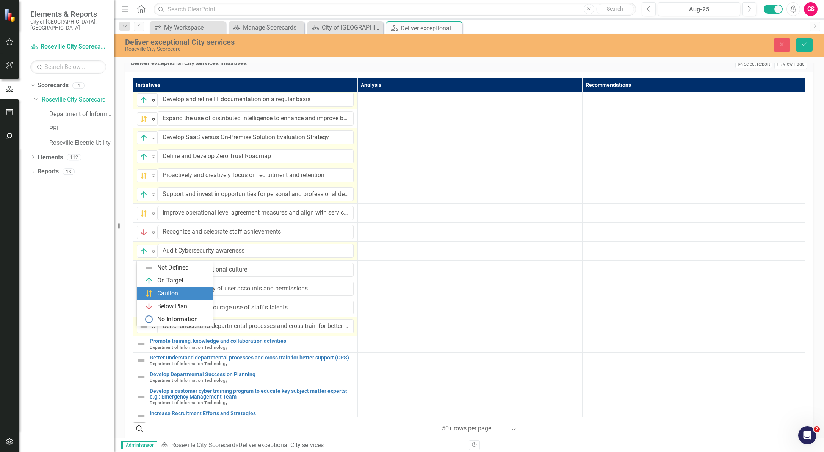
click at [170, 297] on div "Caution" at bounding box center [167, 293] width 21 height 9
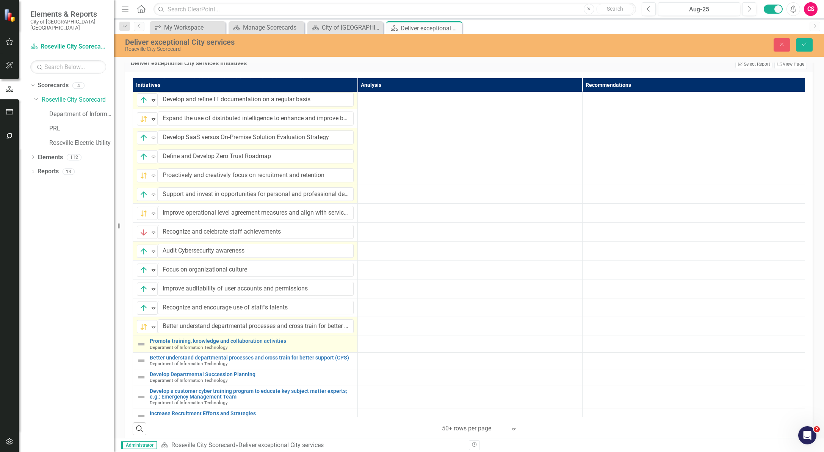
click at [140, 349] on img at bounding box center [141, 343] width 9 height 9
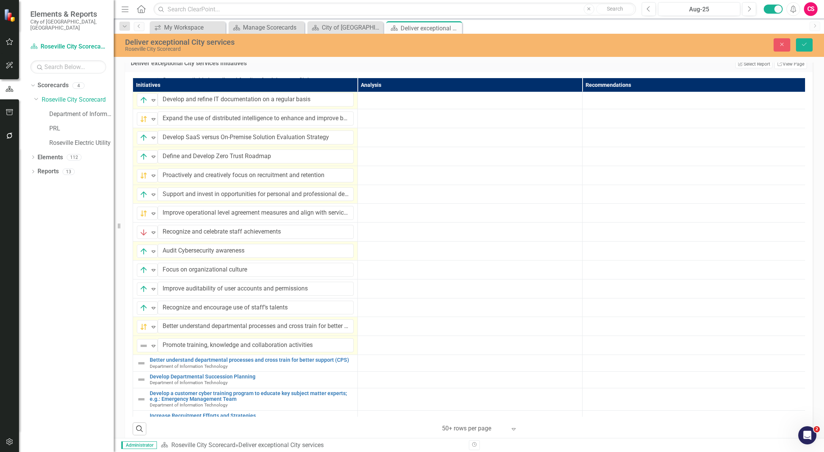
click at [140, 350] on img at bounding box center [143, 345] width 9 height 9
click at [156, 311] on div "Caution" at bounding box center [176, 312] width 64 height 9
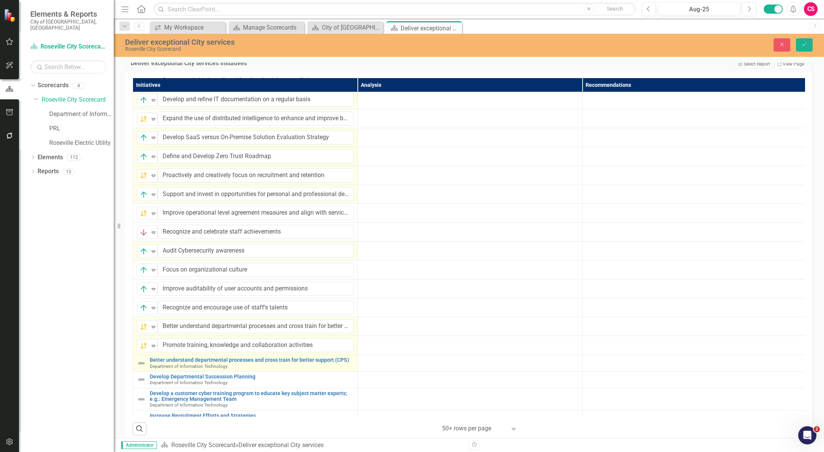
click at [141, 367] on img at bounding box center [141, 362] width 9 height 9
click at [141, 367] on img at bounding box center [143, 364] width 9 height 9
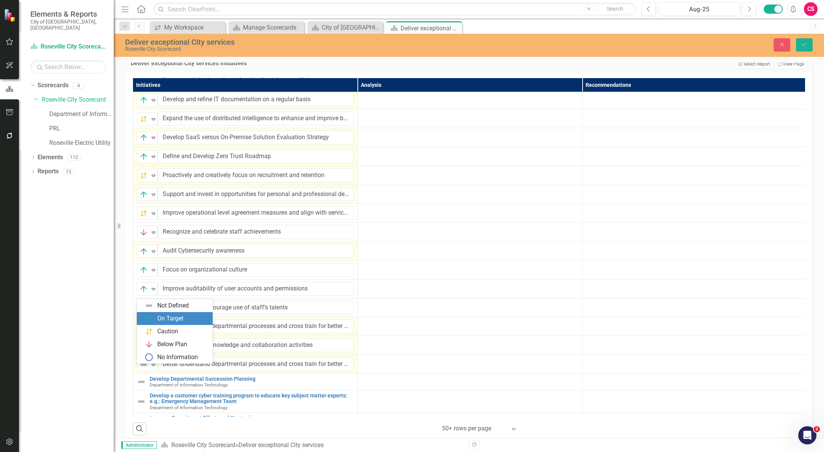
click at [166, 314] on div "On Target" at bounding box center [170, 318] width 26 height 9
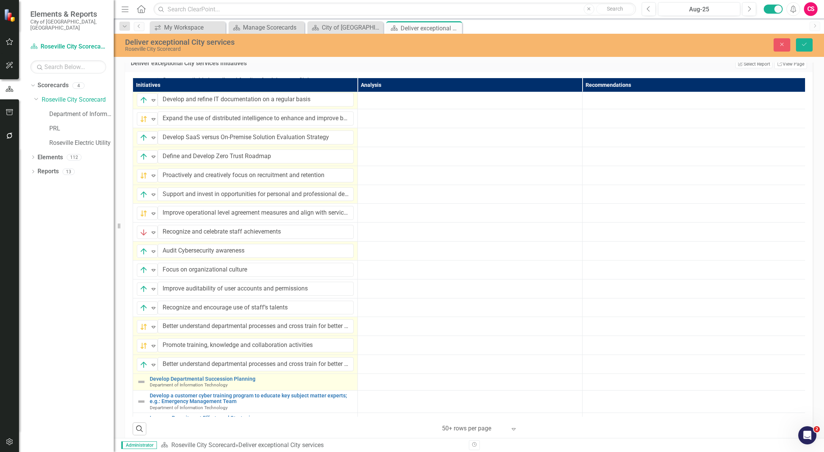
click at [143, 386] on img at bounding box center [141, 381] width 9 height 9
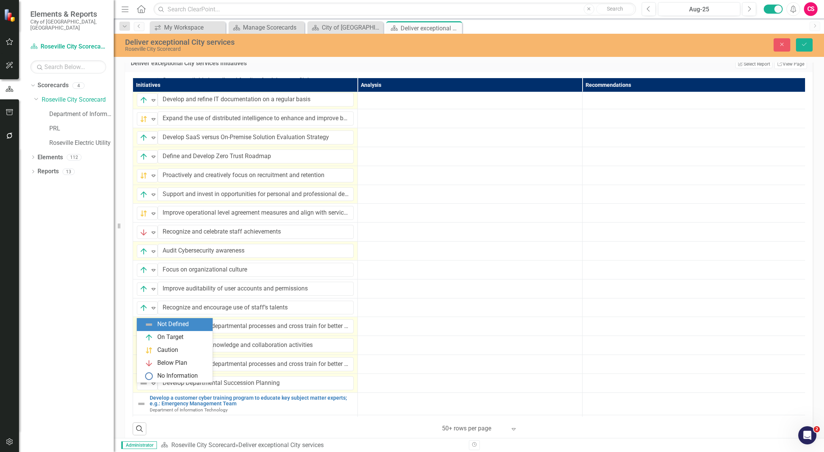
click at [143, 388] on img at bounding box center [143, 382] width 9 height 9
click at [160, 340] on div "On Target" at bounding box center [170, 337] width 26 height 9
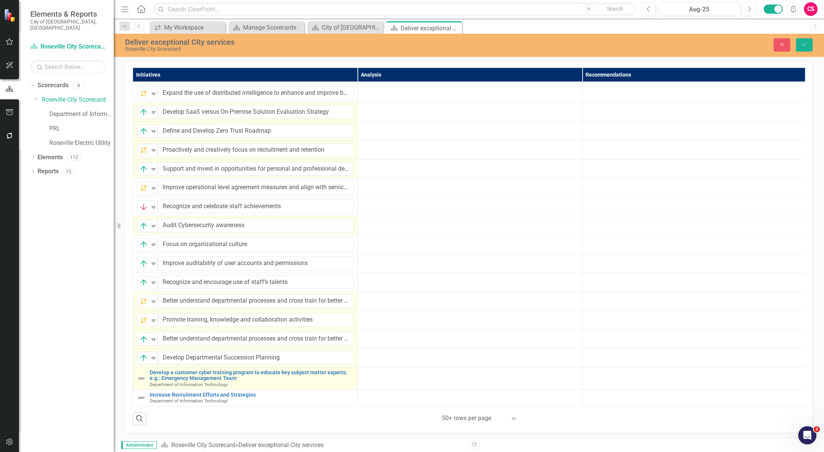
scroll to position [963, 0]
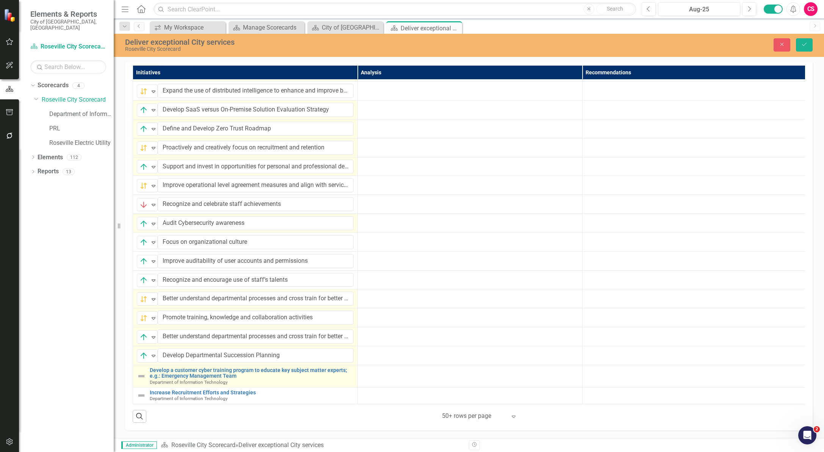
click at [144, 371] on img at bounding box center [141, 375] width 9 height 9
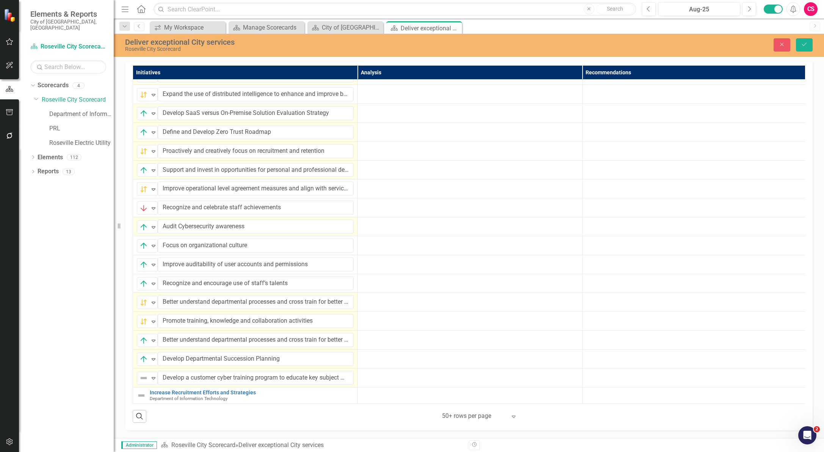
scroll to position [189, 0]
click at [144, 373] on img at bounding box center [143, 377] width 9 height 9
click at [157, 317] on div "On Target" at bounding box center [170, 320] width 26 height 9
click at [141, 392] on img at bounding box center [141, 395] width 9 height 9
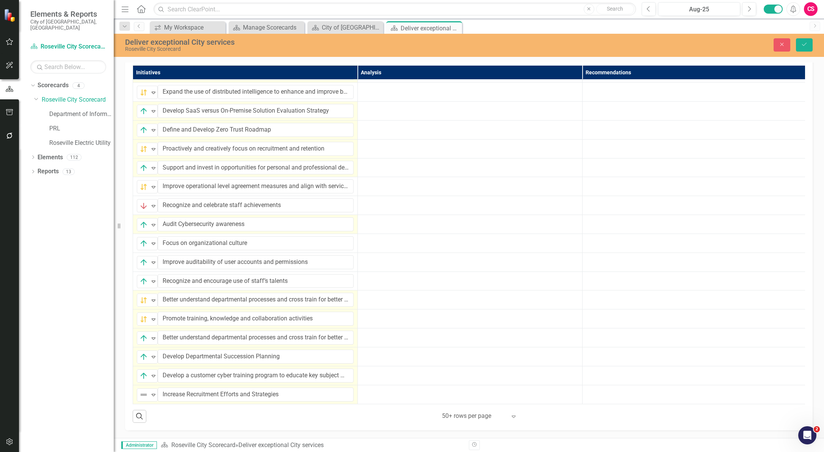
click at [141, 392] on img at bounding box center [143, 394] width 9 height 9
drag, startPoint x: 158, startPoint y: 353, endPoint x: 157, endPoint y: 364, distance: 10.6
click at [157, 364] on div "Not Defined On Target Caution Below Plan No Information" at bounding box center [175, 352] width 76 height 64
click at [153, 364] on img at bounding box center [148, 365] width 9 height 9
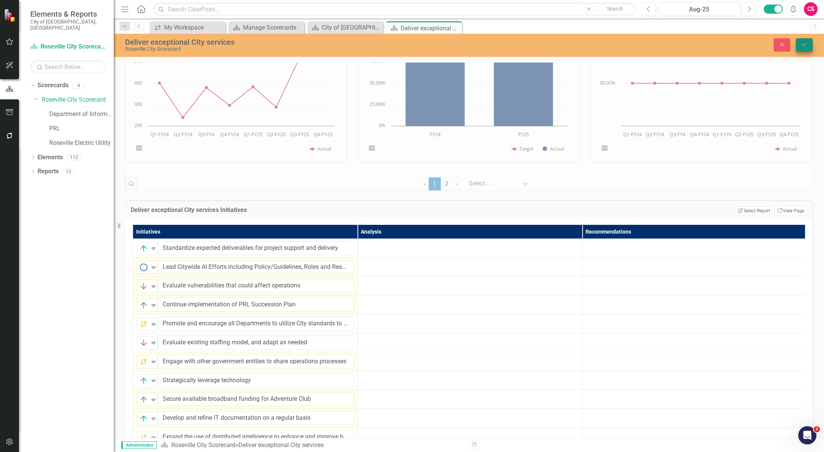
scroll to position [797, 0]
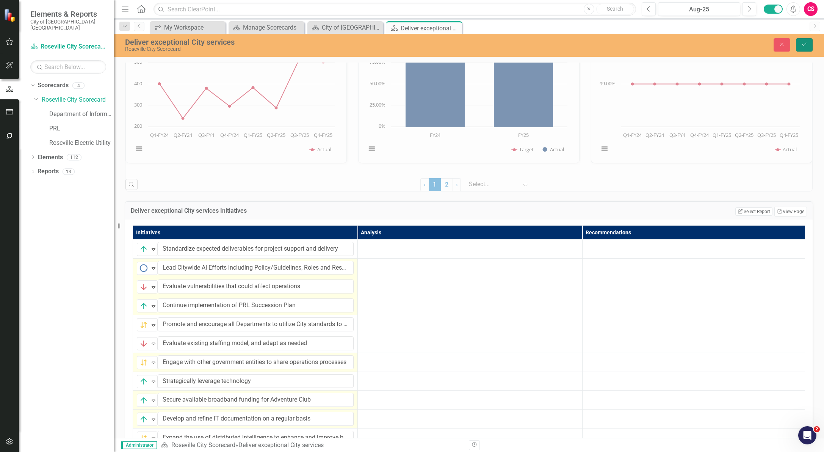
click at [799, 44] on button "Save" at bounding box center [804, 44] width 17 height 13
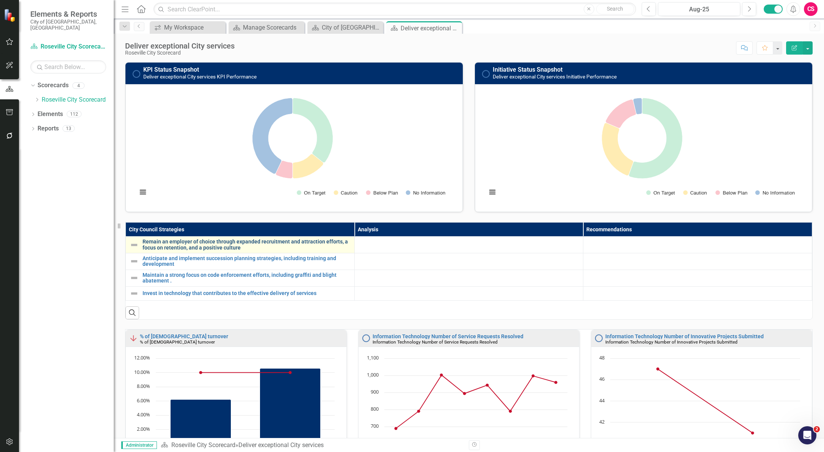
click at [179, 247] on link "Remain an employer of choice through expanded recruitment and attraction effort…" at bounding box center [246, 245] width 208 height 12
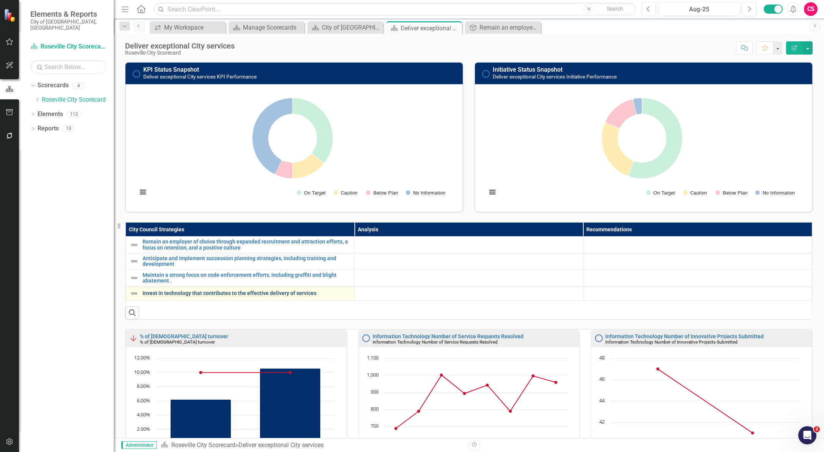
click at [265, 294] on link "Invest in technology that contributes to the effective delivery of services" at bounding box center [246, 293] width 208 height 6
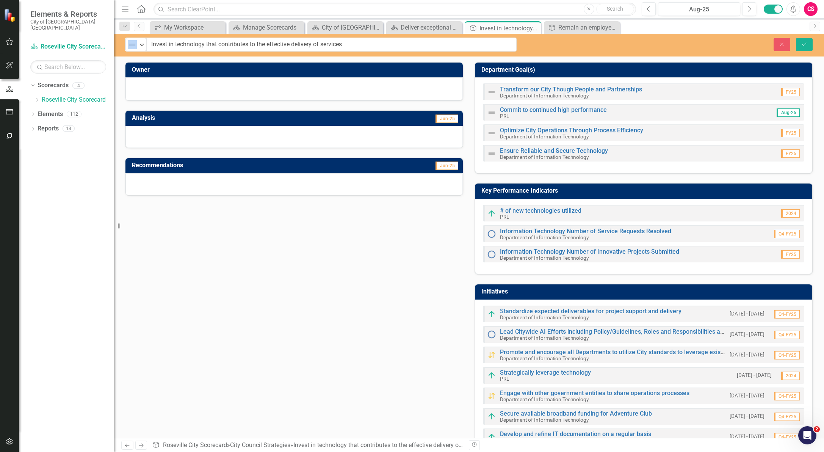
drag, startPoint x: 141, startPoint y: 45, endPoint x: 394, endPoint y: 52, distance: 252.8
click at [389, 48] on input "Invest in technology that contributes to the effective delivery of services" at bounding box center [332, 45] width 370 height 14
click at [351, 245] on div "Owner Analysis Jun-25 Recommendations Jun-25 Department Goal(s) Transform our C…" at bounding box center [468, 316] width 699 height 527
click at [777, 45] on button "Close" at bounding box center [781, 44] width 17 height 13
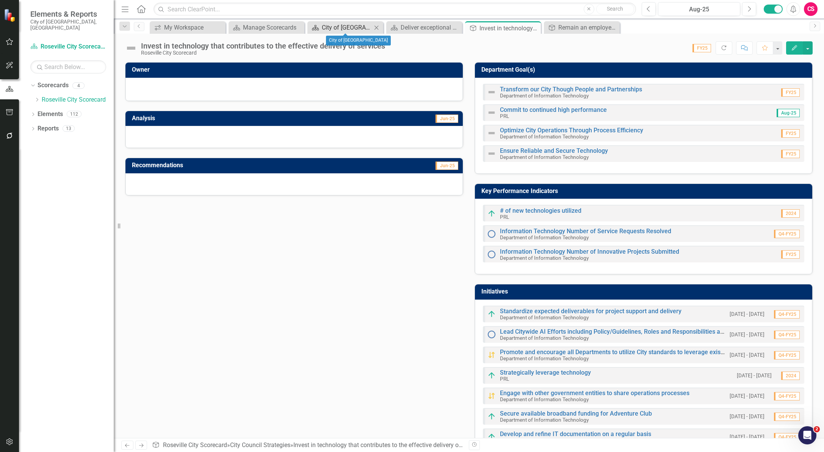
click at [331, 25] on div "City of [GEOGRAPHIC_DATA]" at bounding box center [347, 27] width 50 height 9
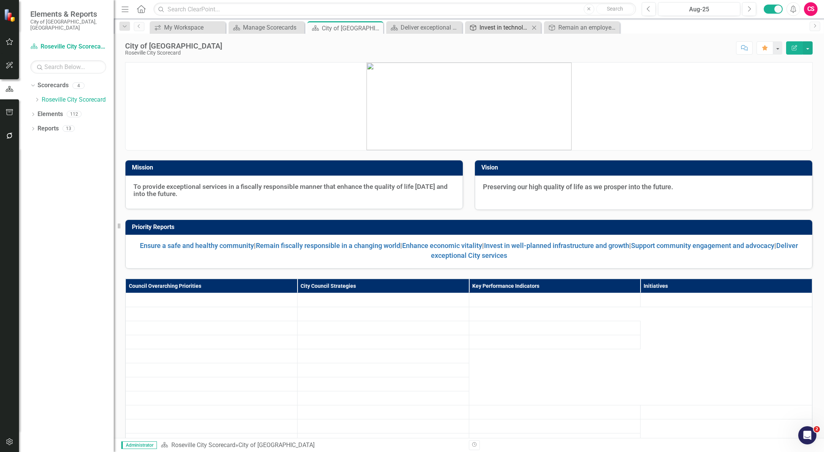
click at [509, 25] on div "Invest in technology that contributes to the effective delivery of services" at bounding box center [504, 27] width 50 height 9
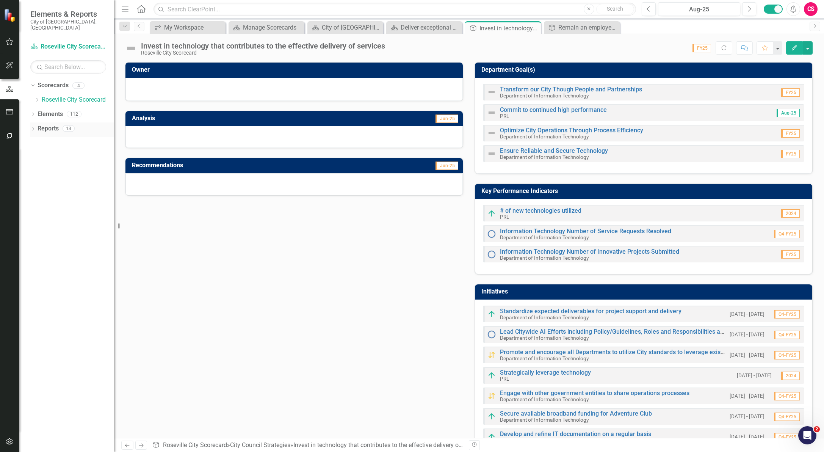
click at [32, 127] on icon "Dropdown" at bounding box center [32, 129] width 5 height 4
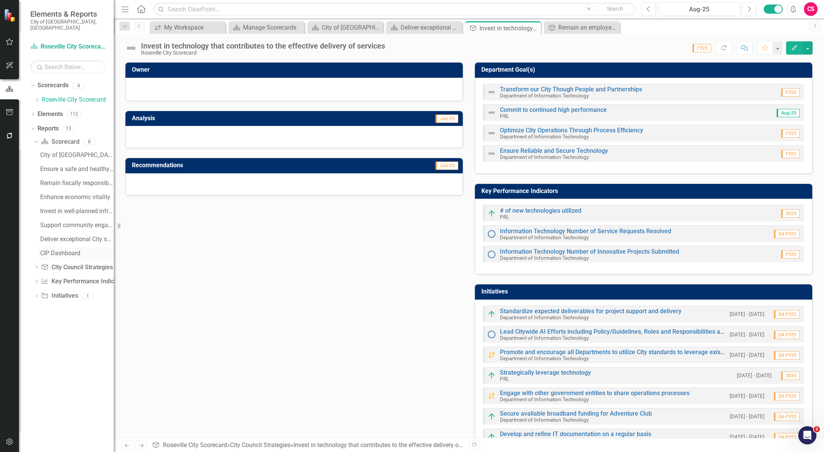
click at [60, 250] on div "CIP Dashboard" at bounding box center [76, 253] width 73 height 7
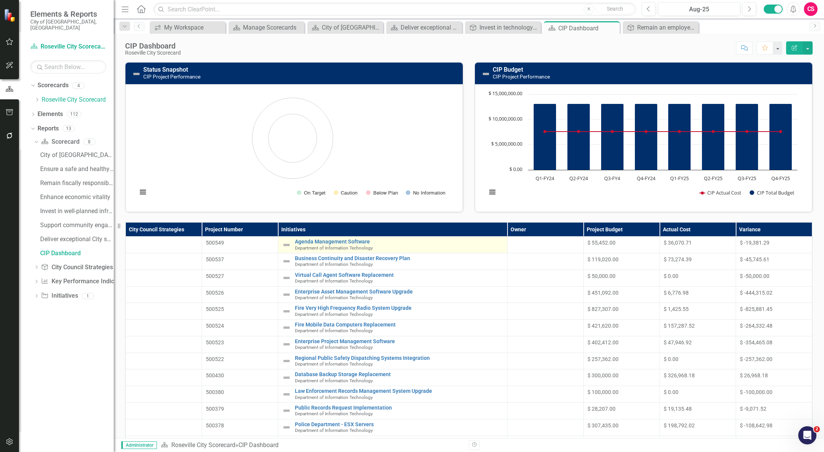
click at [283, 243] on img at bounding box center [286, 244] width 9 height 9
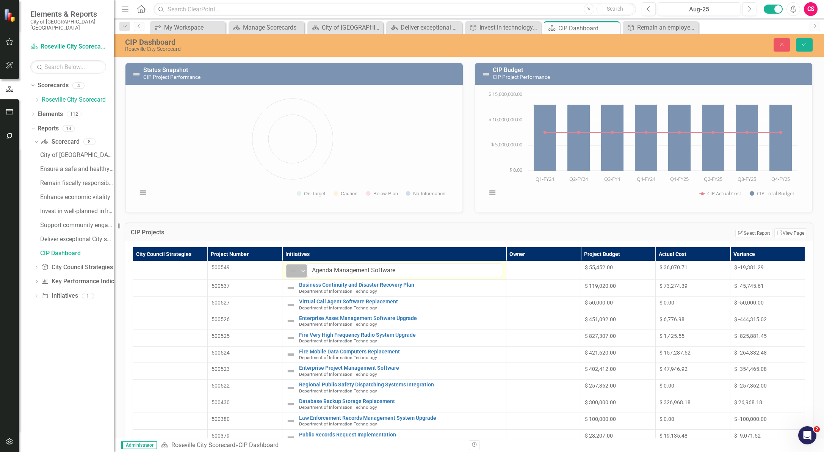
click at [296, 270] on img at bounding box center [292, 270] width 9 height 9
click at [307, 308] on div "Caution" at bounding box center [316, 309] width 21 height 9
click at [290, 302] on img at bounding box center [290, 304] width 9 height 9
click at [291, 303] on img at bounding box center [292, 306] width 9 height 9
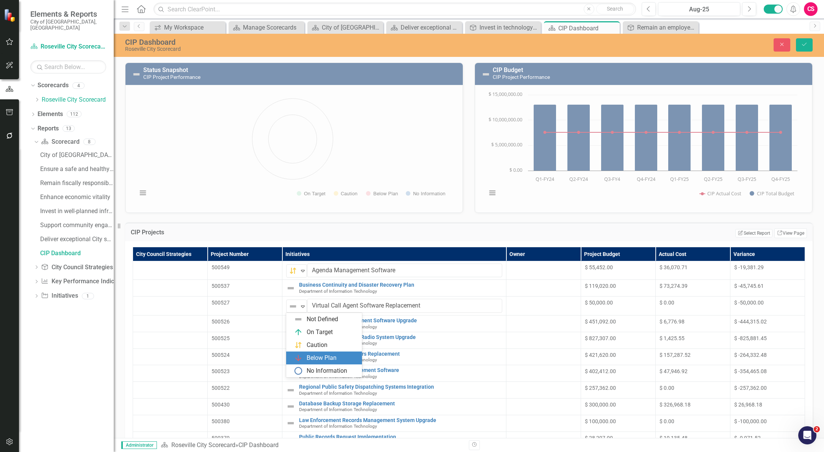
click at [314, 361] on div "Below Plan" at bounding box center [321, 357] width 30 height 9
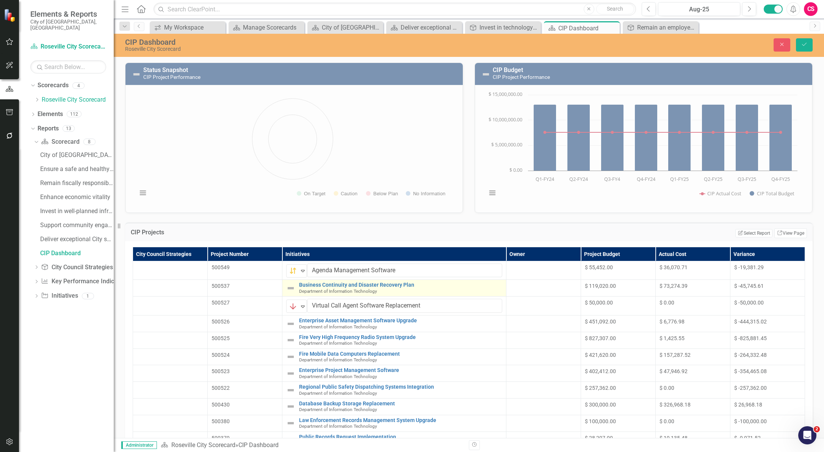
click at [292, 284] on img at bounding box center [290, 287] width 9 height 9
click at [292, 285] on img at bounding box center [290, 287] width 9 height 9
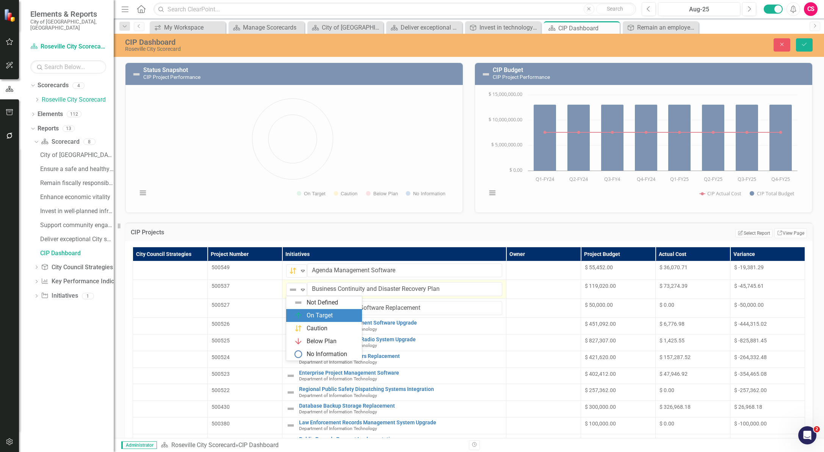
click at [314, 313] on div "On Target" at bounding box center [319, 315] width 26 height 9
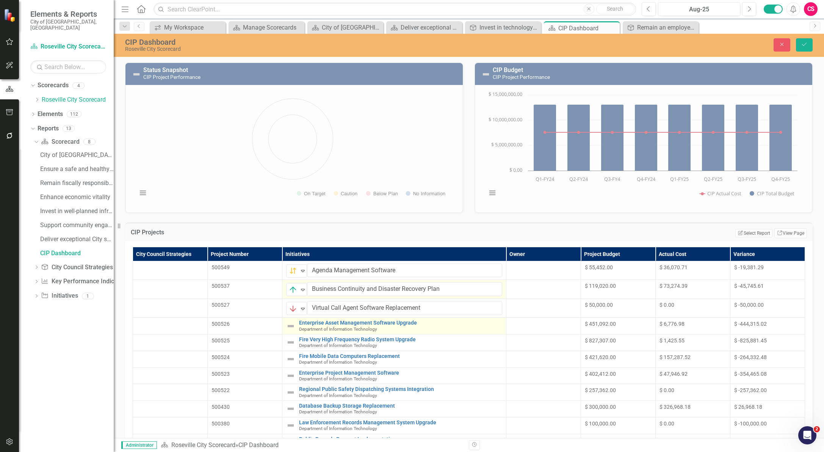
click at [293, 326] on img at bounding box center [290, 325] width 9 height 9
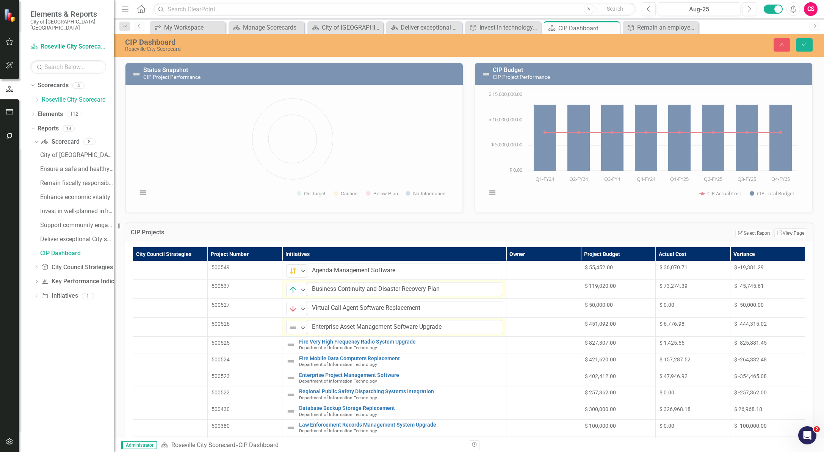
click at [293, 326] on img at bounding box center [292, 327] width 9 height 9
click at [306, 349] on div "On Target" at bounding box center [319, 353] width 26 height 9
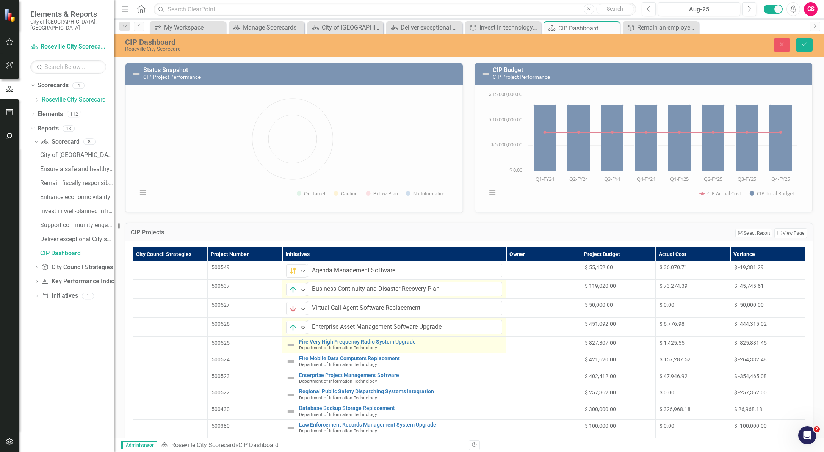
click at [290, 344] on img at bounding box center [290, 344] width 9 height 9
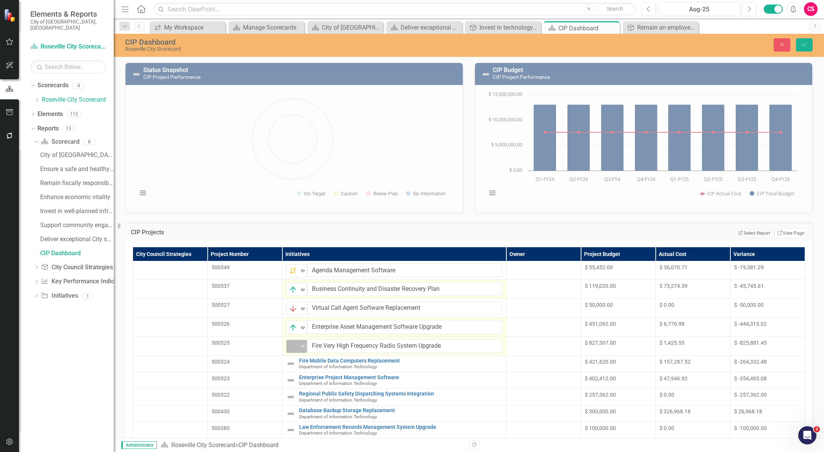
click at [294, 346] on img at bounding box center [292, 345] width 9 height 9
click at [317, 297] on div "On Target" at bounding box center [319, 294] width 26 height 9
click at [291, 361] on img at bounding box center [290, 363] width 9 height 9
click at [291, 365] on img at bounding box center [292, 364] width 9 height 9
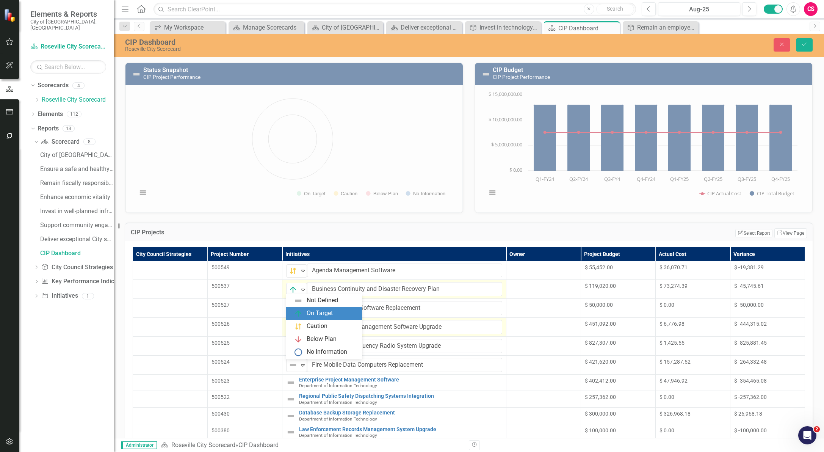
click at [308, 314] on div "On Target" at bounding box center [319, 313] width 26 height 9
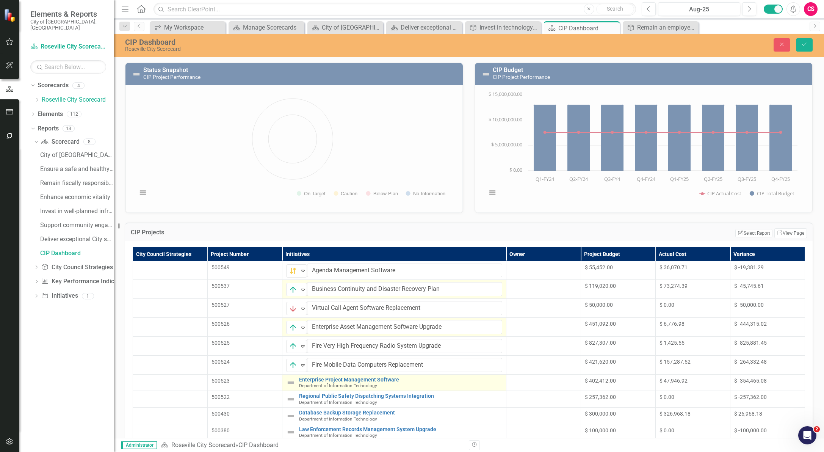
click at [290, 381] on img at bounding box center [290, 382] width 9 height 9
click at [290, 381] on img at bounding box center [292, 383] width 9 height 9
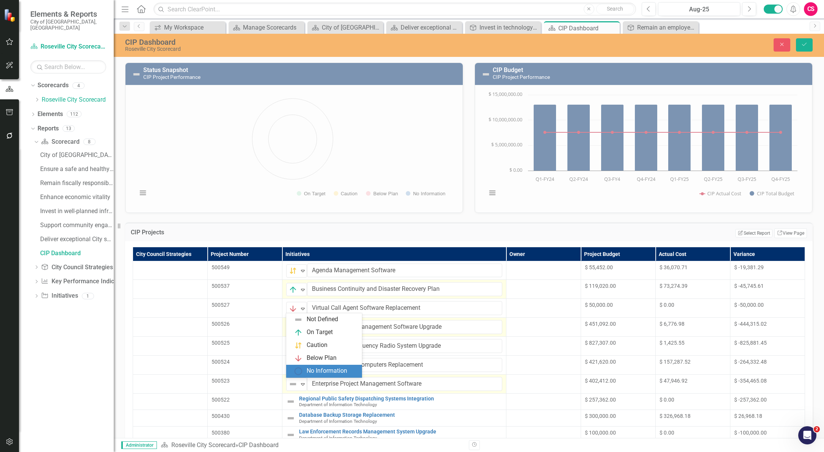
click at [314, 364] on div "No Information" at bounding box center [324, 370] width 76 height 13
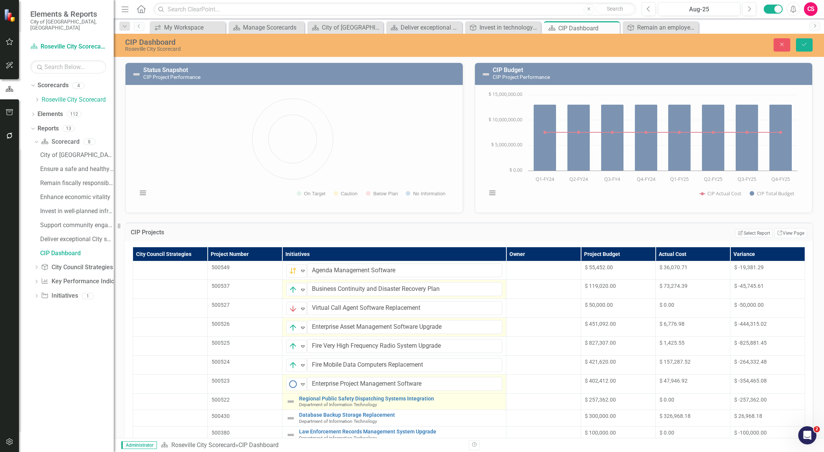
click at [292, 402] on img at bounding box center [290, 401] width 9 height 9
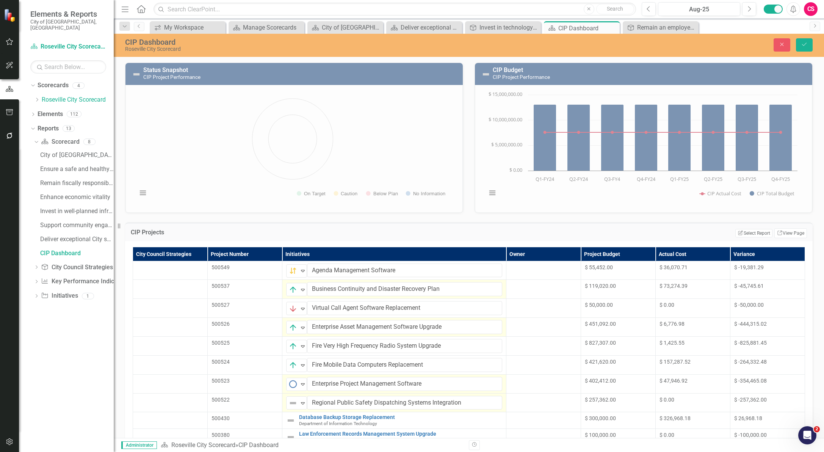
click at [292, 402] on img at bounding box center [292, 402] width 9 height 9
click at [310, 360] on div "Caution" at bounding box center [316, 364] width 21 height 9
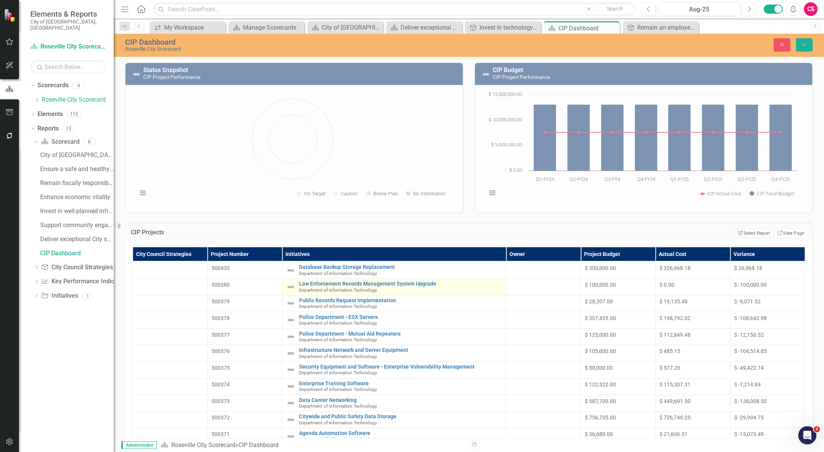
scroll to position [150, 0]
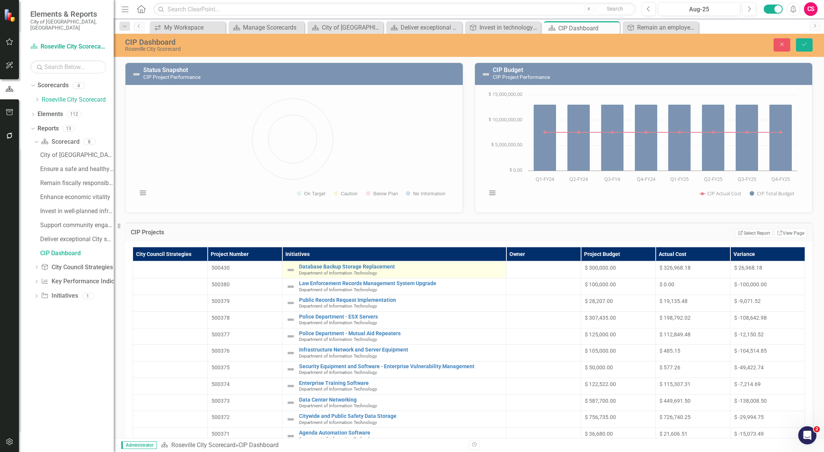
click at [293, 272] on img at bounding box center [290, 269] width 9 height 9
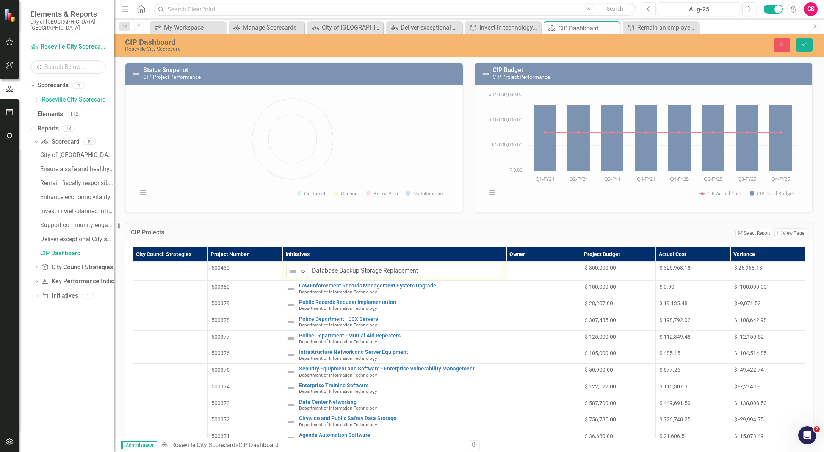
click at [293, 272] on img at bounding box center [292, 271] width 9 height 9
click at [306, 293] on div "On Target" at bounding box center [319, 297] width 26 height 9
click at [291, 306] on img at bounding box center [290, 304] width 9 height 9
click at [292, 307] on img at bounding box center [292, 306] width 9 height 9
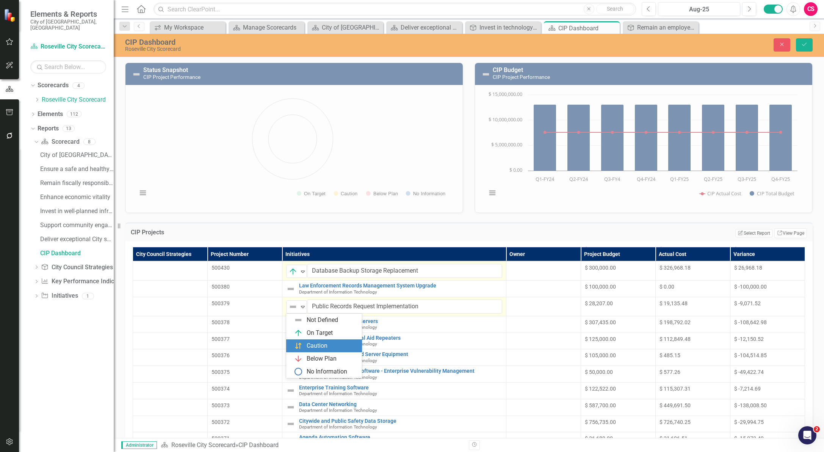
click at [309, 345] on div "Caution" at bounding box center [316, 345] width 21 height 9
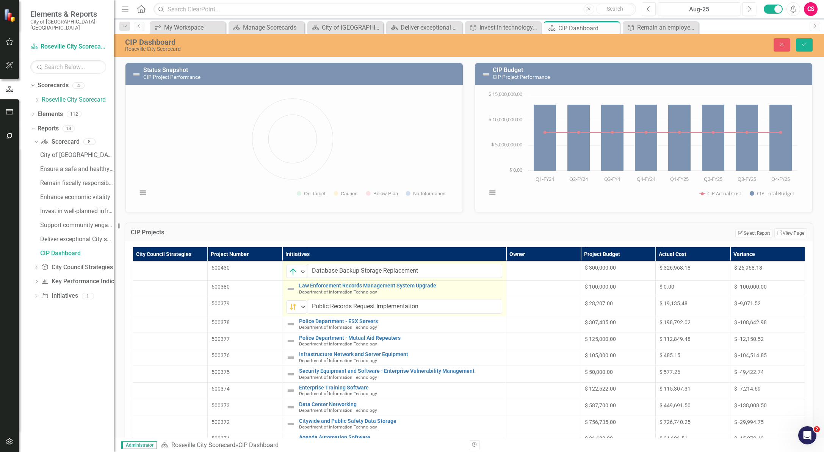
click at [292, 289] on img at bounding box center [290, 288] width 9 height 9
click at [292, 289] on img at bounding box center [292, 290] width 9 height 9
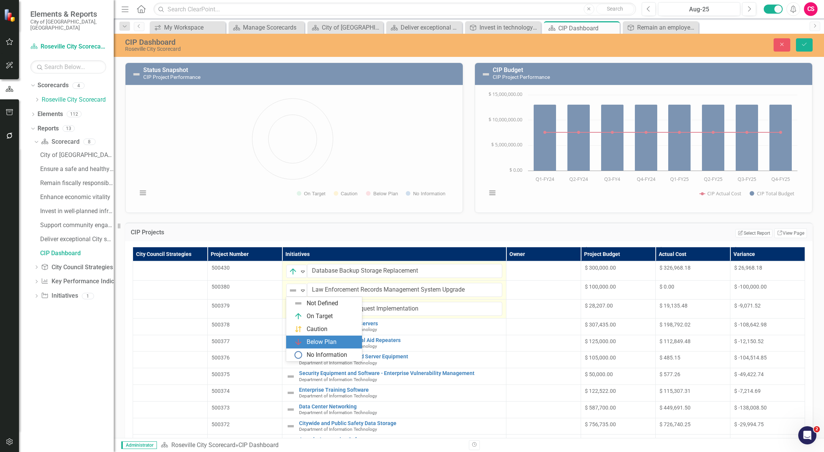
click at [313, 340] on div "Below Plan" at bounding box center [321, 342] width 30 height 9
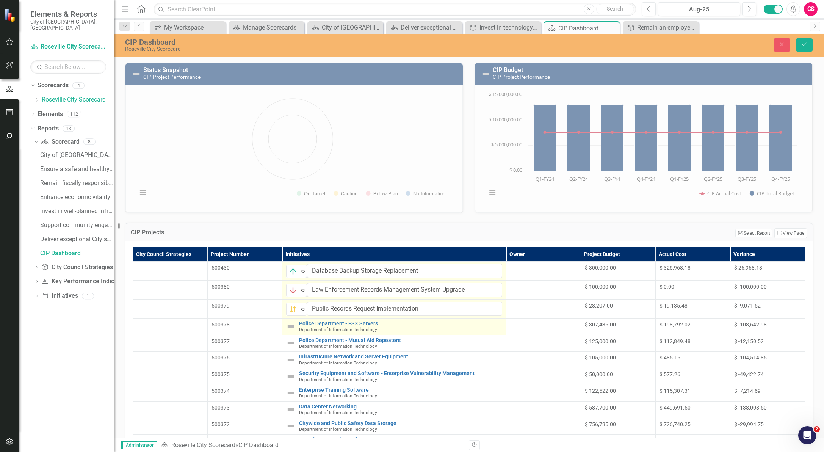
click at [292, 326] on img at bounding box center [290, 326] width 9 height 9
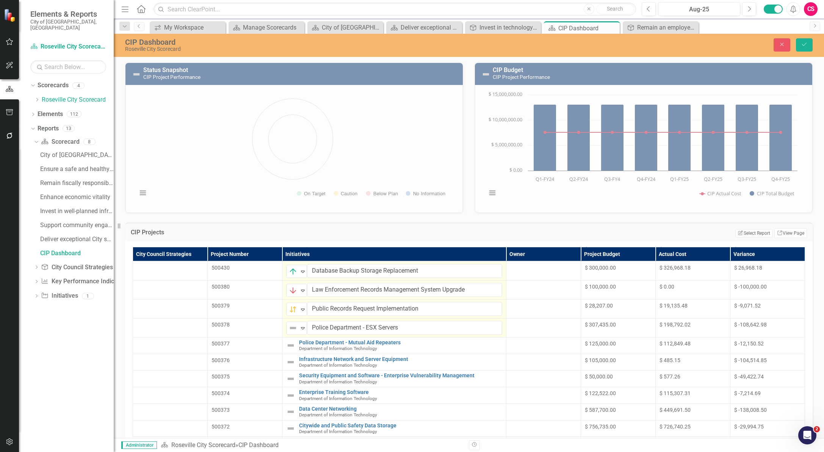
click at [292, 326] on img at bounding box center [292, 327] width 9 height 9
drag, startPoint x: 309, startPoint y: 352, endPoint x: 299, endPoint y: 336, distance: 18.7
click at [309, 353] on div "On Target" at bounding box center [319, 353] width 26 height 9
click at [291, 341] on img at bounding box center [290, 345] width 9 height 9
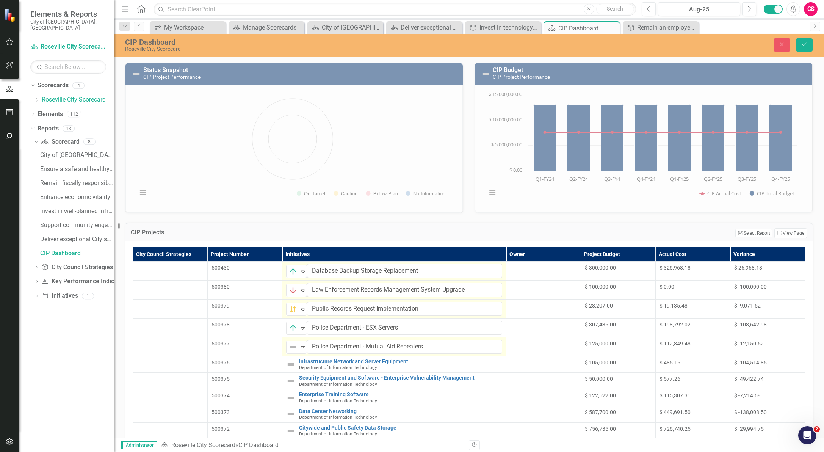
click at [291, 343] on img at bounding box center [292, 346] width 9 height 9
click at [311, 327] on div "Below Plan" at bounding box center [324, 320] width 76 height 13
click at [293, 364] on img at bounding box center [290, 364] width 9 height 9
click at [293, 364] on img at bounding box center [292, 365] width 9 height 9
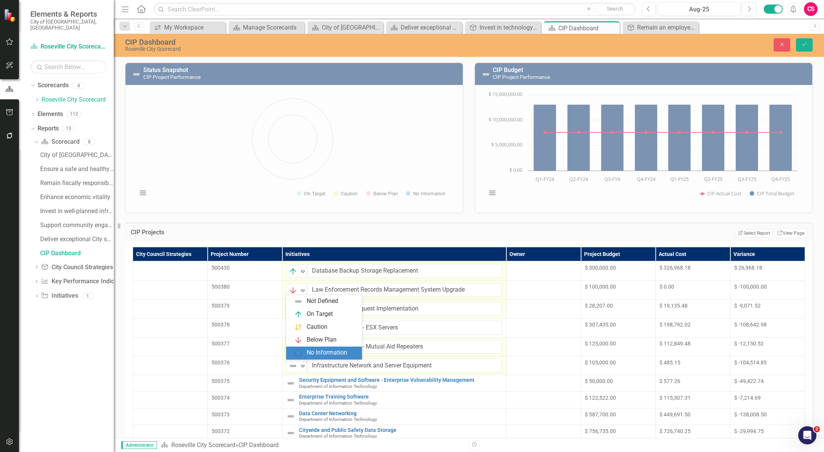
click at [322, 352] on div "No Information" at bounding box center [326, 352] width 41 height 9
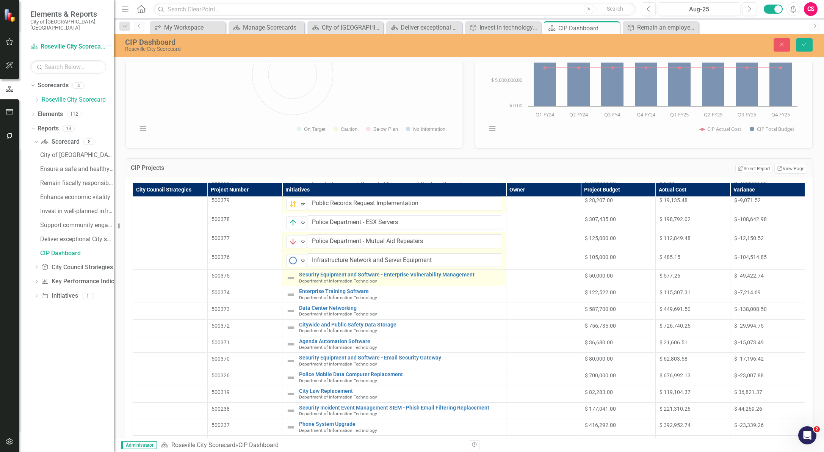
scroll to position [192, 0]
click at [292, 276] on img at bounding box center [290, 276] width 9 height 9
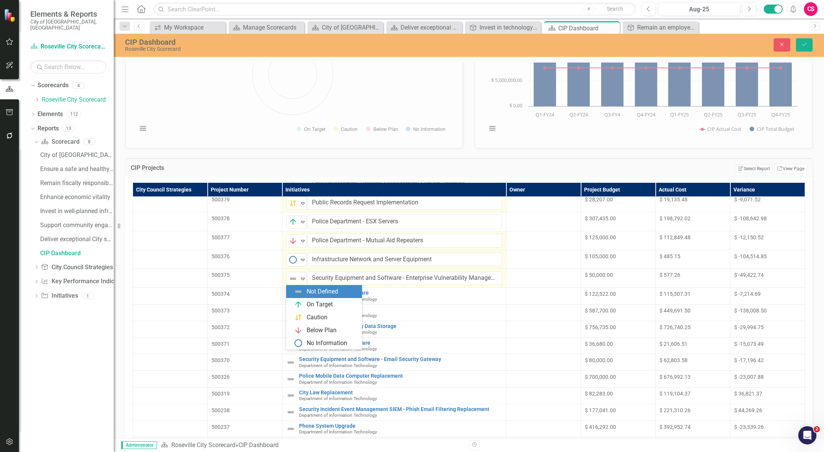
click at [292, 276] on img at bounding box center [292, 278] width 9 height 9
click at [312, 316] on div "Caution" at bounding box center [316, 317] width 21 height 9
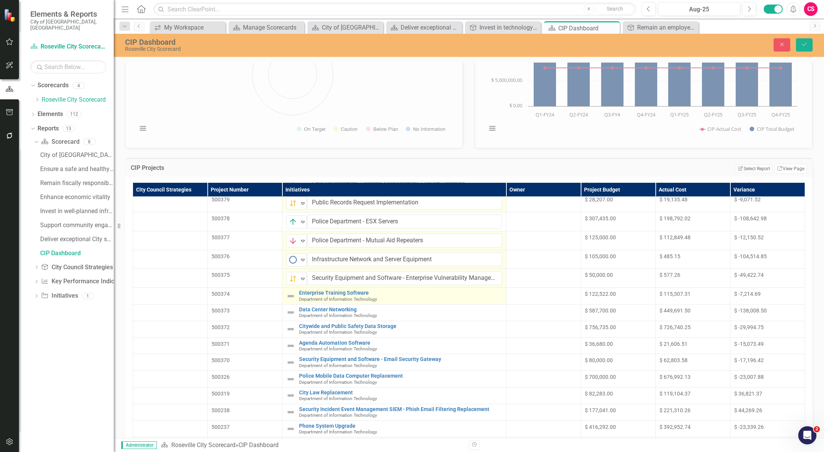
click at [290, 297] on img at bounding box center [290, 295] width 9 height 9
click at [290, 297] on img at bounding box center [292, 297] width 9 height 9
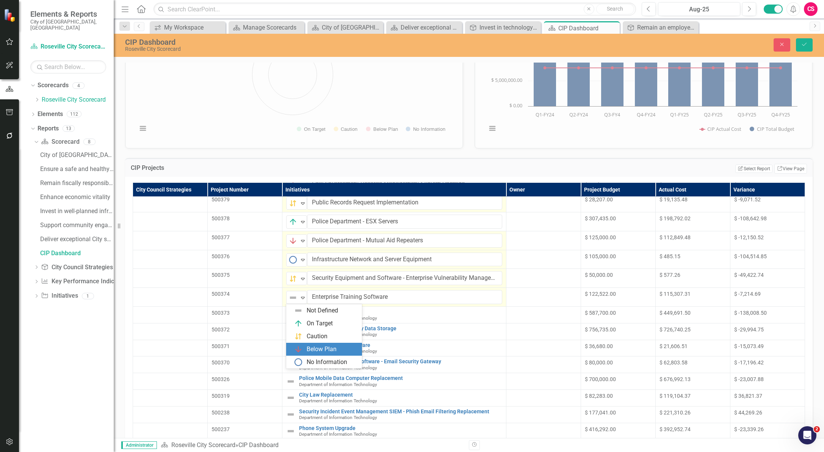
click at [313, 346] on div "Below Plan" at bounding box center [321, 349] width 30 height 9
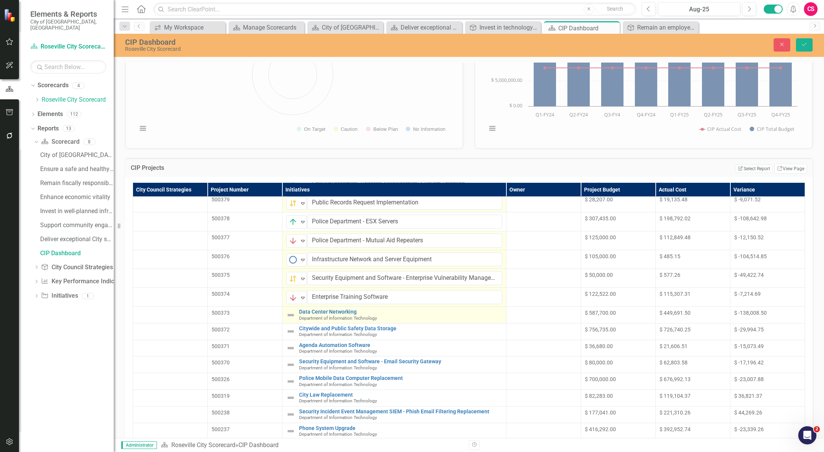
click at [291, 313] on img at bounding box center [290, 314] width 9 height 9
click at [291, 315] on img at bounding box center [292, 316] width 9 height 9
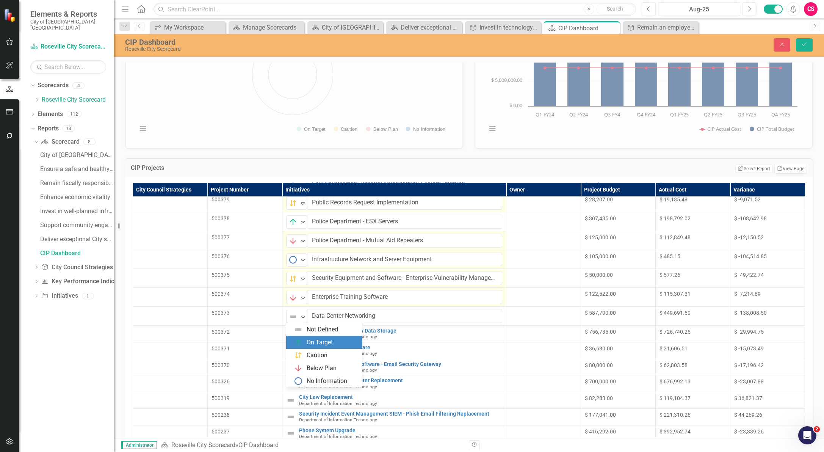
click at [320, 341] on div "On Target" at bounding box center [319, 342] width 26 height 9
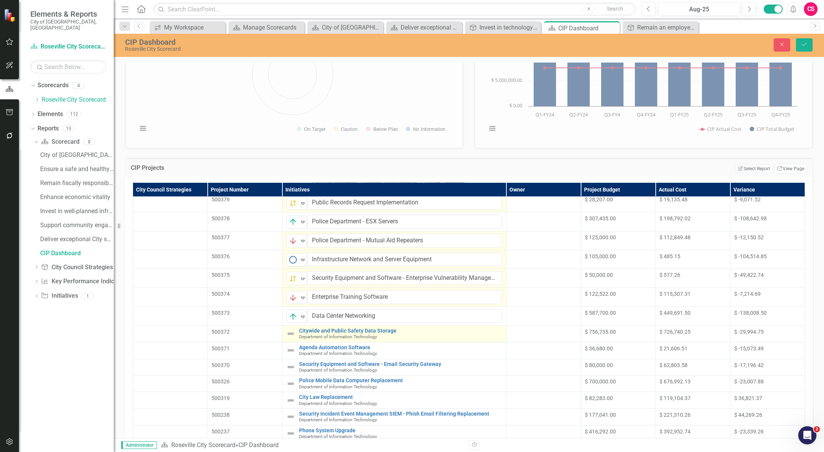
click at [290, 333] on img at bounding box center [290, 333] width 9 height 9
click at [293, 333] on img at bounding box center [292, 334] width 9 height 9
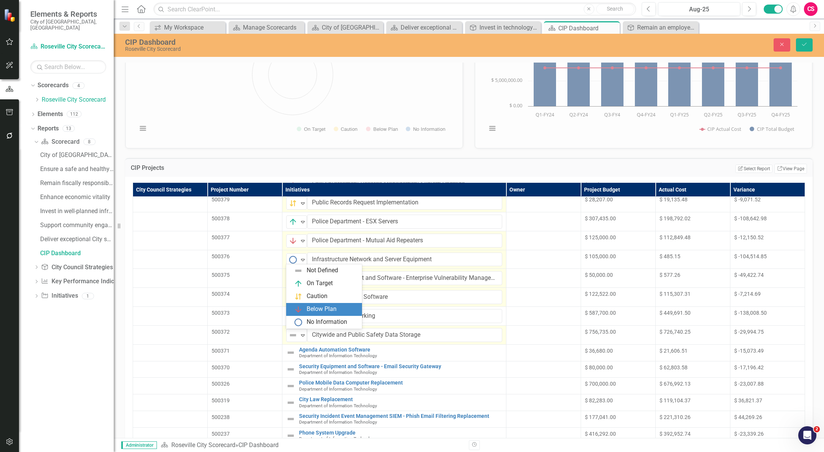
click at [308, 313] on div "Below Plan" at bounding box center [321, 309] width 30 height 9
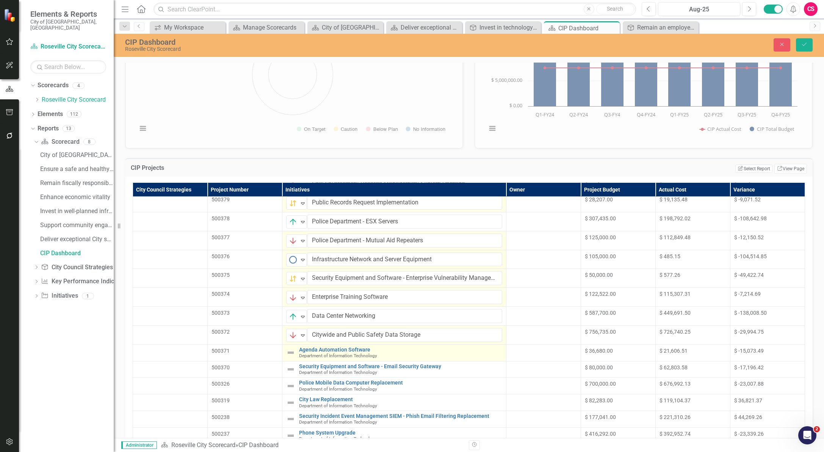
click at [291, 355] on img at bounding box center [290, 352] width 9 height 9
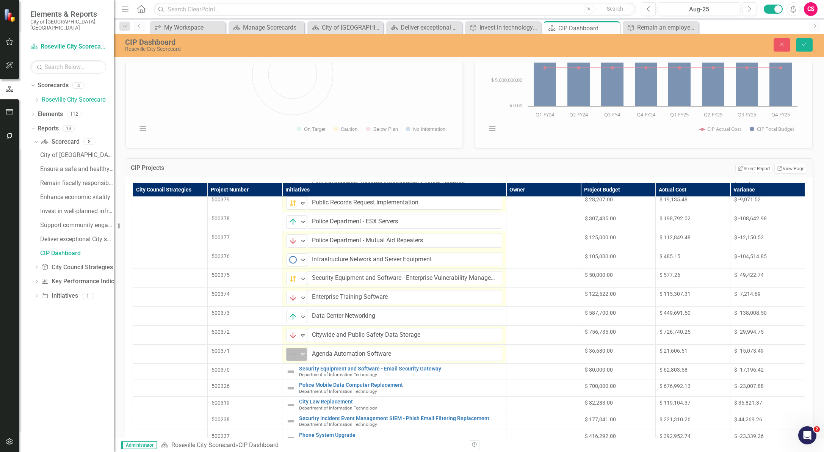
click at [299, 354] on icon "Expand" at bounding box center [303, 354] width 8 height 6
click at [314, 336] on div "No Information" at bounding box center [326, 340] width 41 height 9
click at [289, 373] on img at bounding box center [290, 371] width 9 height 9
click at [289, 373] on img at bounding box center [292, 372] width 9 height 9
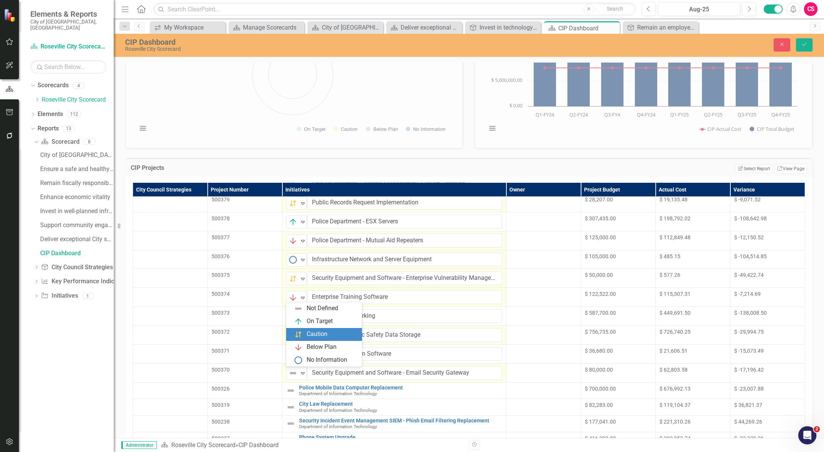
click at [307, 338] on div "Caution" at bounding box center [316, 334] width 21 height 9
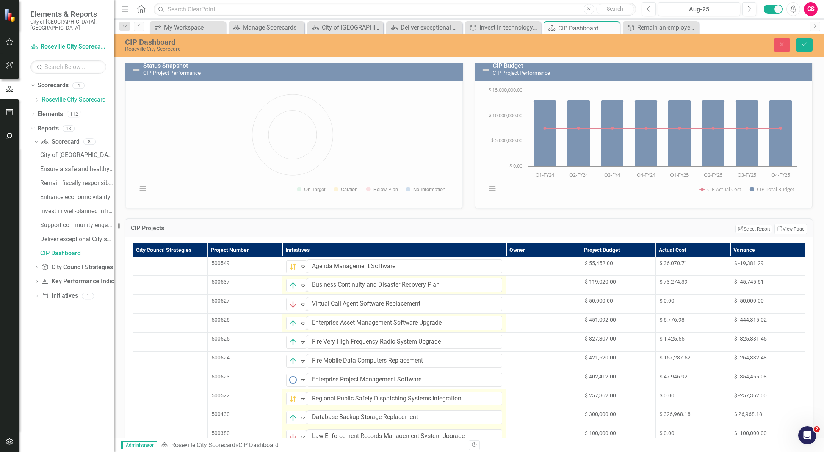
scroll to position [0, 0]
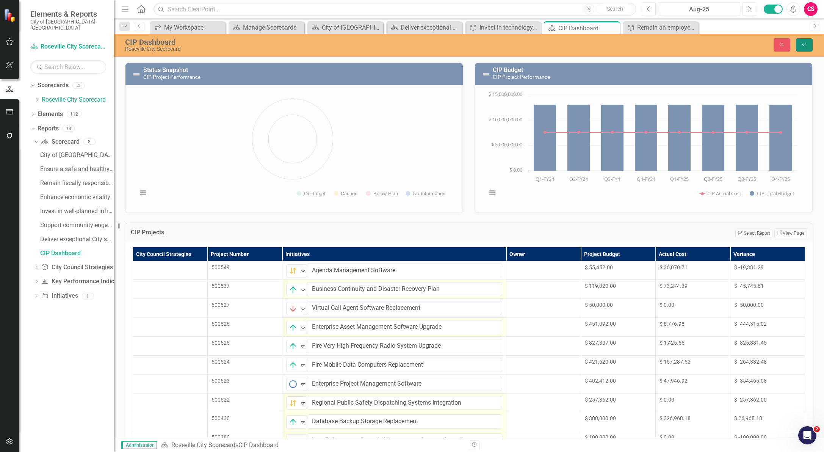
click at [804, 43] on icon "Save" at bounding box center [803, 44] width 7 height 5
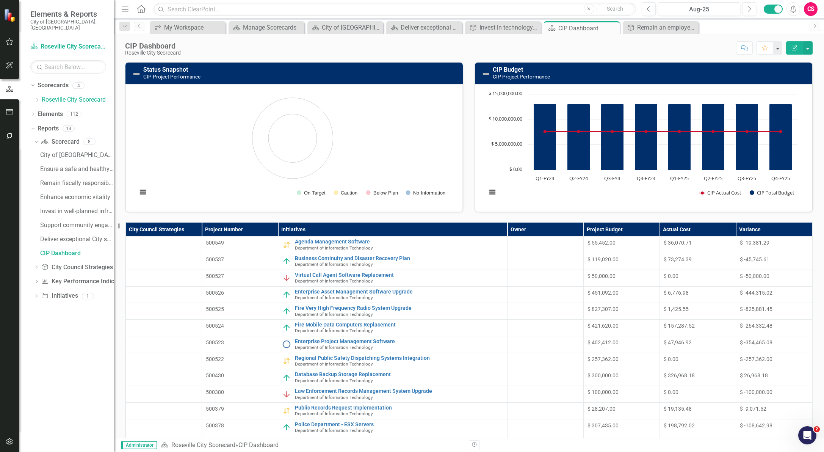
drag, startPoint x: 184, startPoint y: 116, endPoint x: 269, endPoint y: 125, distance: 85.0
click at [238, 125] on div "Loading... Chart Pie chart with 4 slices. Status Snapshot (Chart Type: Pie) Plo…" at bounding box center [293, 148] width 337 height 128
click at [163, 70] on link "Status Snapshot" at bounding box center [165, 69] width 45 height 7
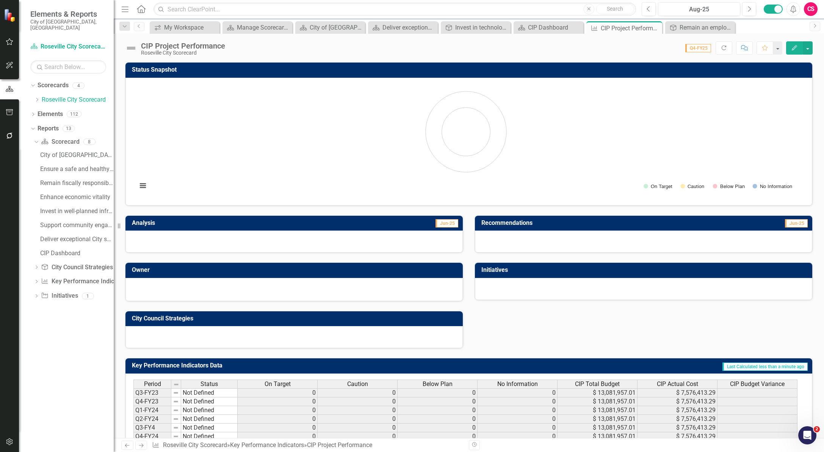
click at [447, 130] on rect "Interactive chart" at bounding box center [465, 141] width 665 height 114
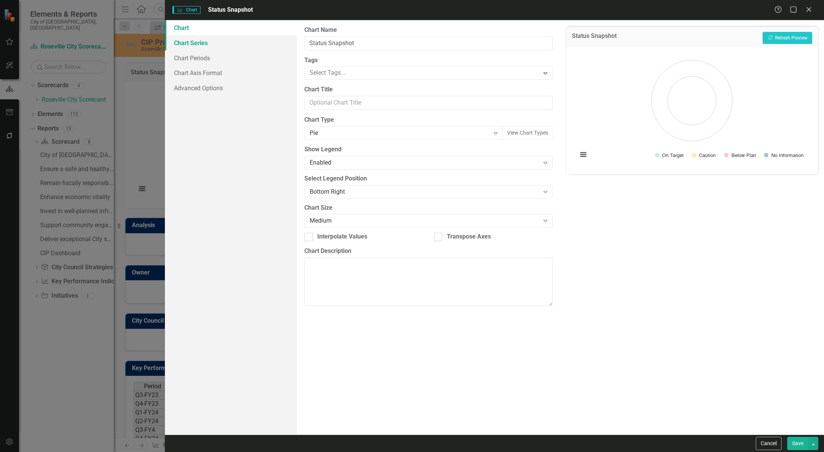
click at [219, 45] on link "Chart Series" at bounding box center [231, 42] width 132 height 15
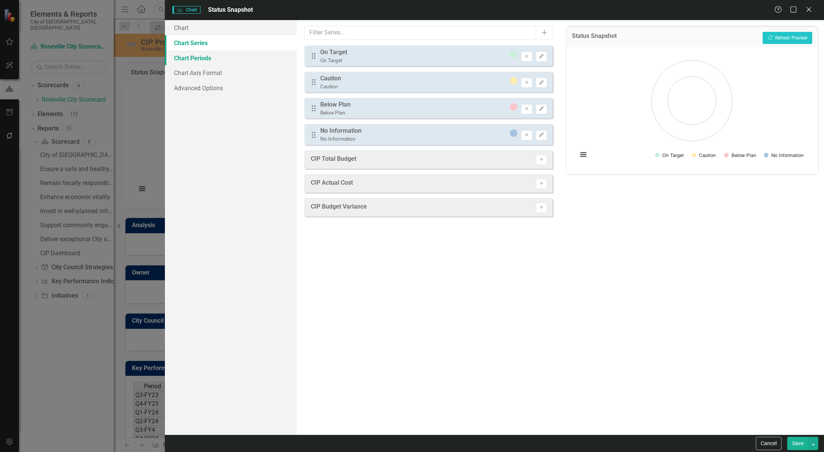
click at [214, 56] on link "Chart Periods" at bounding box center [231, 57] width 132 height 15
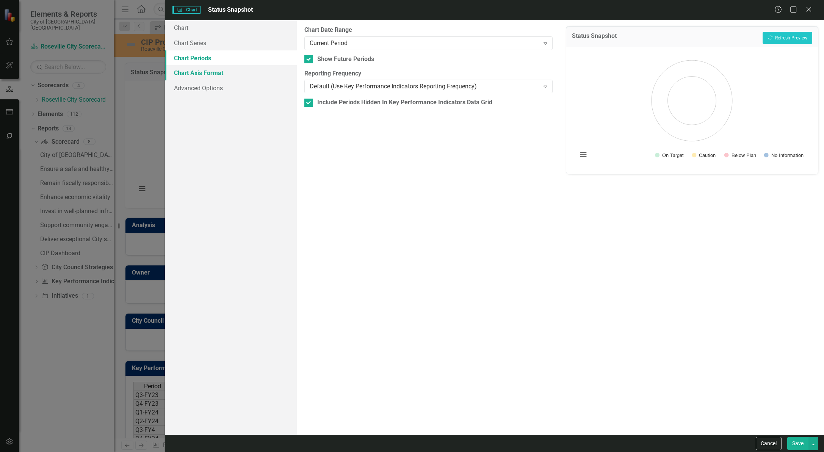
click at [211, 75] on link "Chart Axis Format" at bounding box center [231, 72] width 132 height 15
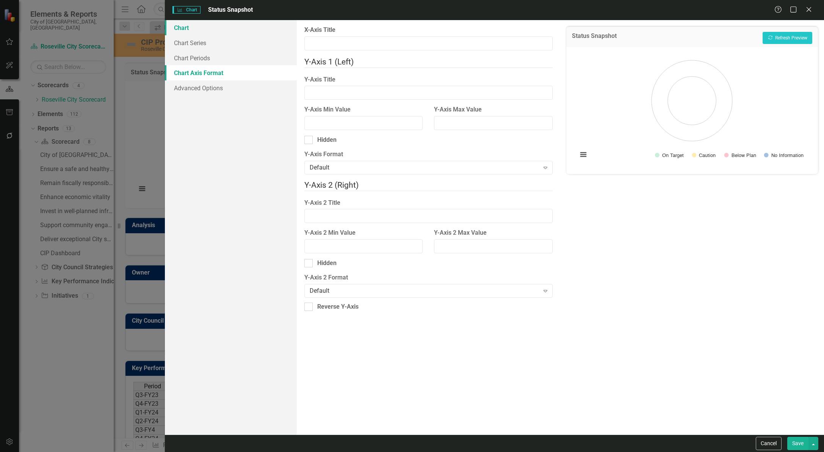
click at [204, 28] on link "Chart" at bounding box center [231, 27] width 132 height 15
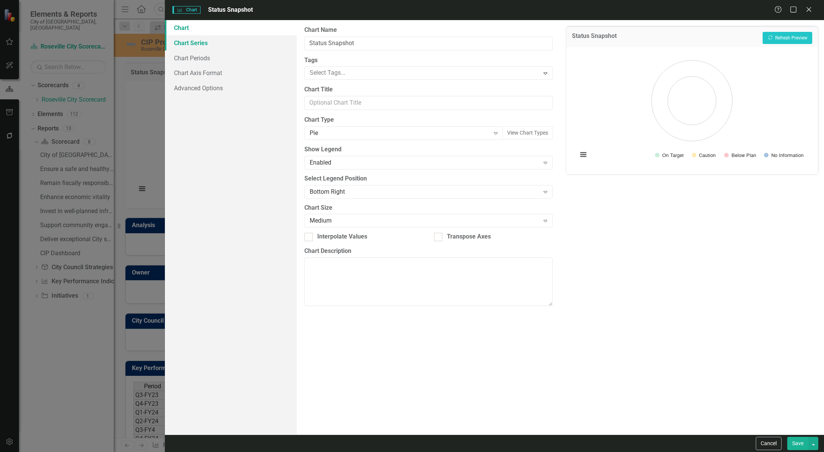
click at [210, 43] on link "Chart Series" at bounding box center [231, 42] width 132 height 15
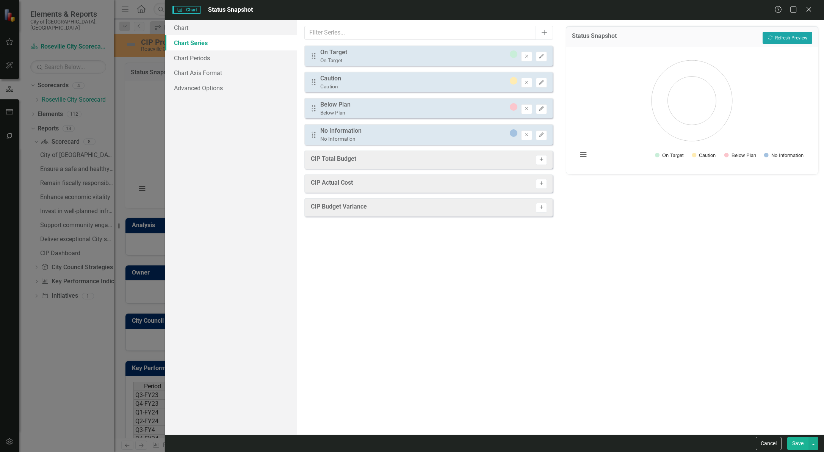
click at [788, 36] on button "Recalculate Refresh Preview" at bounding box center [787, 38] width 50 height 12
click at [797, 447] on button "Save" at bounding box center [797, 442] width 21 height 13
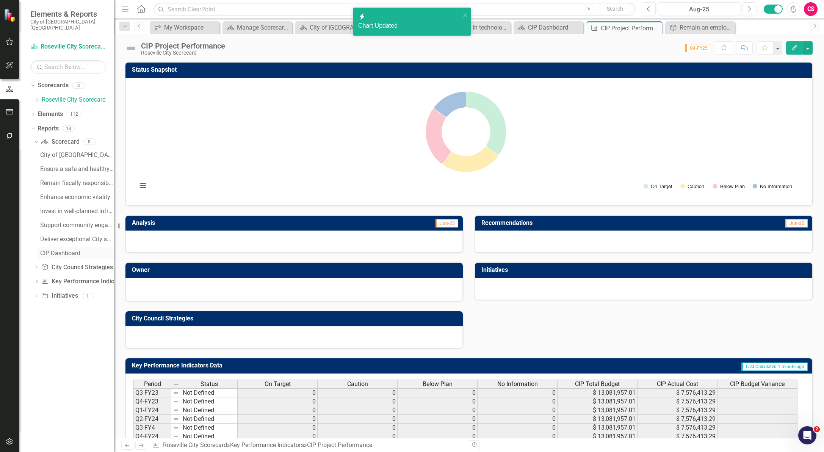
click at [52, 250] on div "CIP Dashboard" at bounding box center [76, 253] width 73 height 7
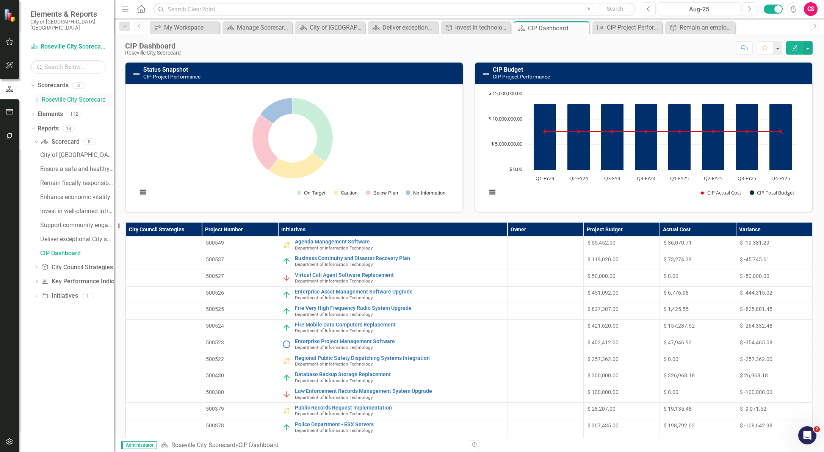
click at [35, 97] on icon "Dropdown" at bounding box center [37, 99] width 6 height 5
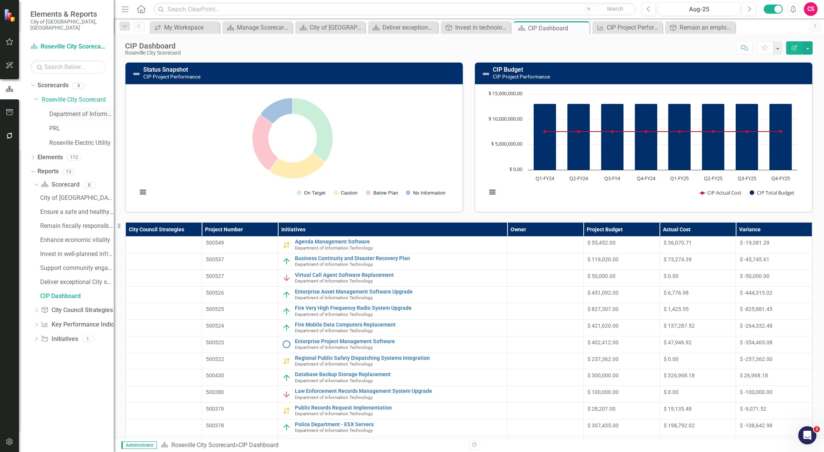
click at [71, 110] on link "Department of Information Technology" at bounding box center [81, 114] width 64 height 9
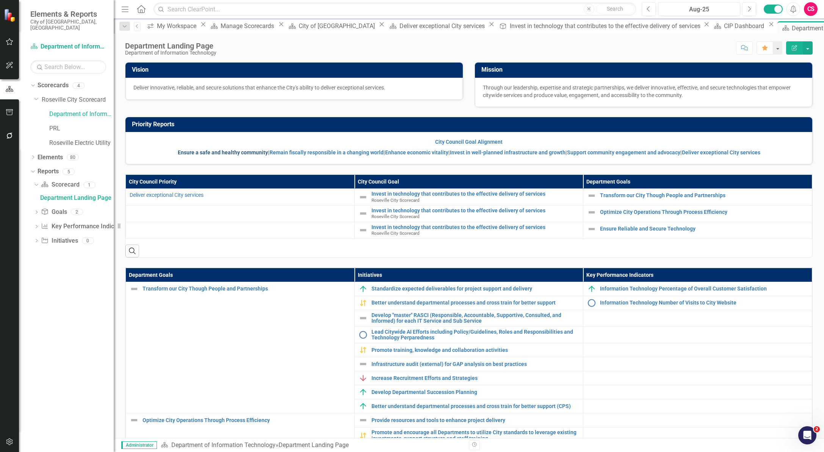
click at [220, 151] on link "Ensure a safe and healthy community" at bounding box center [223, 152] width 90 height 6
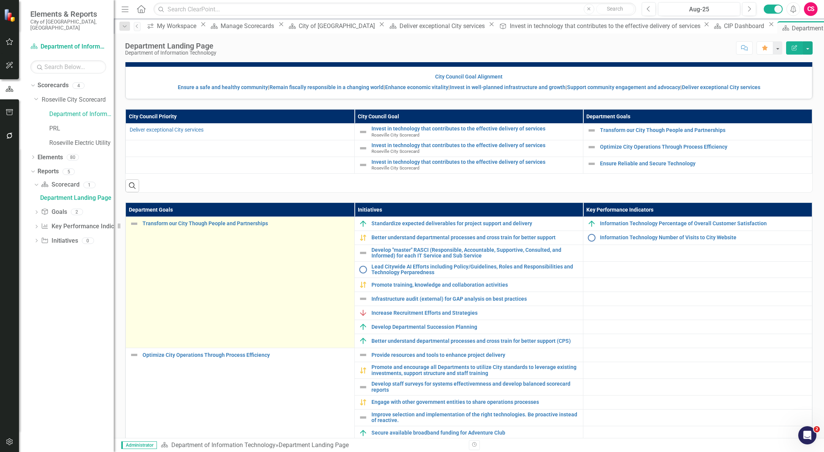
scroll to position [64, 0]
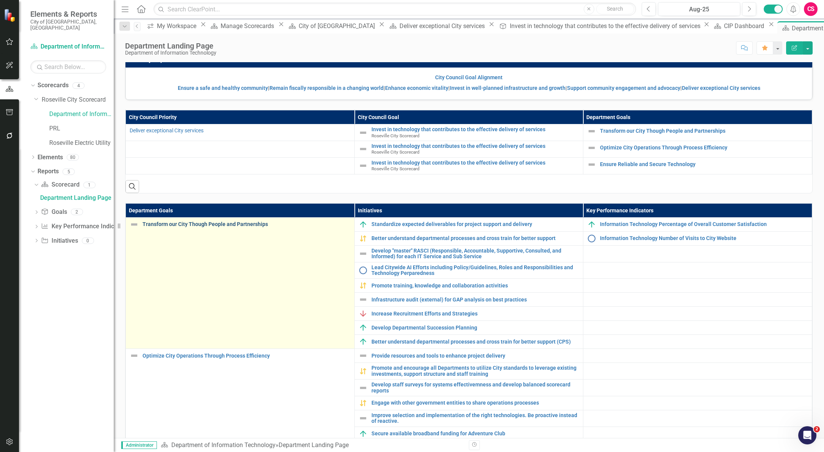
click at [240, 225] on link "Transform our City Though People and Partnerships" at bounding box center [246, 224] width 208 height 6
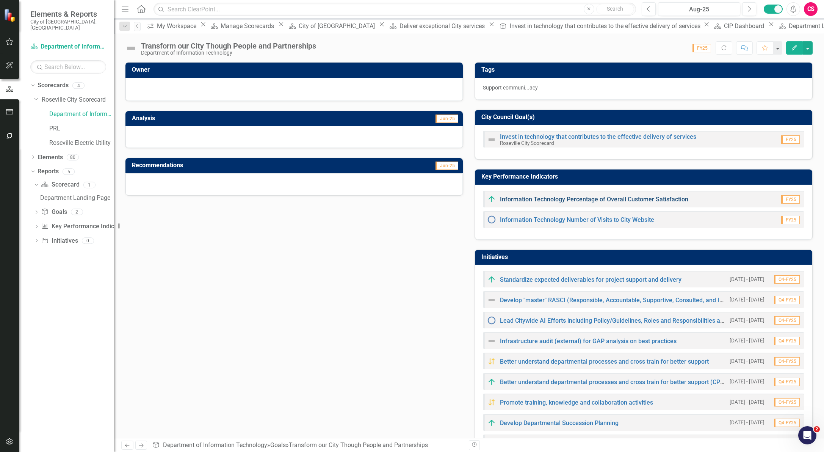
click at [540, 201] on link "Information Technology Percentage of Overall Customer Satisfaction" at bounding box center [594, 198] width 188 height 7
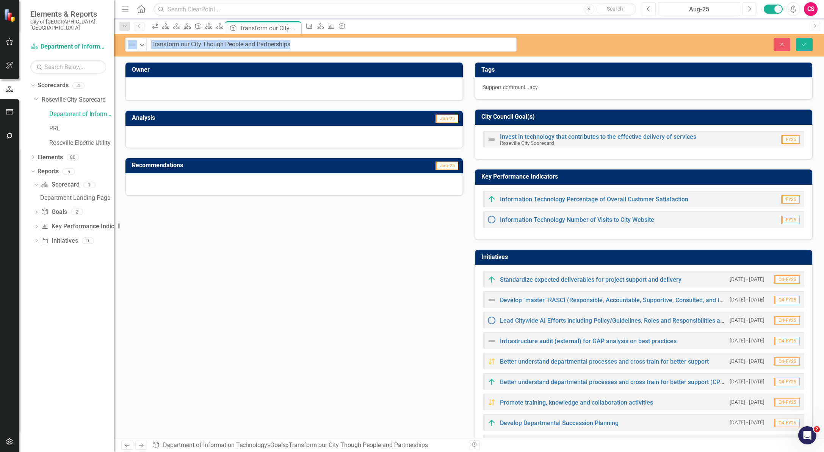
drag, startPoint x: 321, startPoint y: 44, endPoint x: 184, endPoint y: 41, distance: 136.4
drag, startPoint x: 222, startPoint y: 44, endPoint x: 245, endPoint y: 45, distance: 22.4
click at [223, 44] on input "Transform our City Though People and Partnerships" at bounding box center [332, 45] width 370 height 14
drag, startPoint x: 306, startPoint y: 47, endPoint x: 146, endPoint y: 47, distance: 159.9
click at [146, 47] on div "Not Defined Expand Transform our City Though People and Partnerships" at bounding box center [320, 45] width 391 height 14
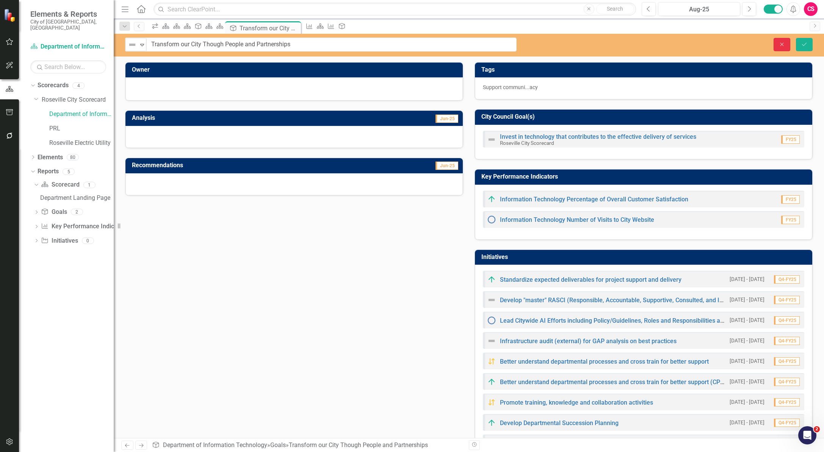
click at [782, 46] on icon "Close" at bounding box center [781, 44] width 7 height 5
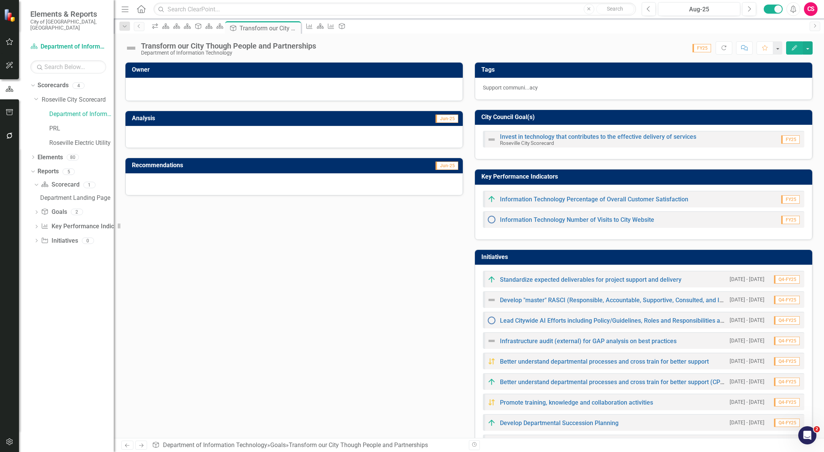
drag, startPoint x: 697, startPoint y: 203, endPoint x: 534, endPoint y: 206, distance: 163.7
click at [534, 206] on div "Information Technology Percentage of Overall Customer Satisfaction FY25" at bounding box center [643, 199] width 321 height 17
click at [536, 202] on link "Information Technology Percentage of Overall Customer Satisfaction" at bounding box center [594, 198] width 188 height 7
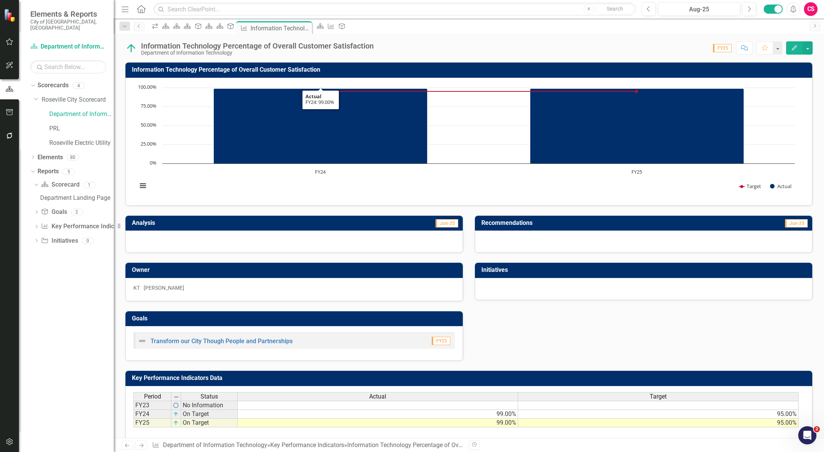
click at [282, 54] on div "Department of Information Technology" at bounding box center [257, 53] width 233 height 6
click at [285, 48] on div "Information Technology Percentage of Overall Customer Satisfaction" at bounding box center [257, 46] width 233 height 8
click at [288, 46] on div "Information Technology Percentage of Overall Customer Satisfaction" at bounding box center [257, 46] width 233 height 8
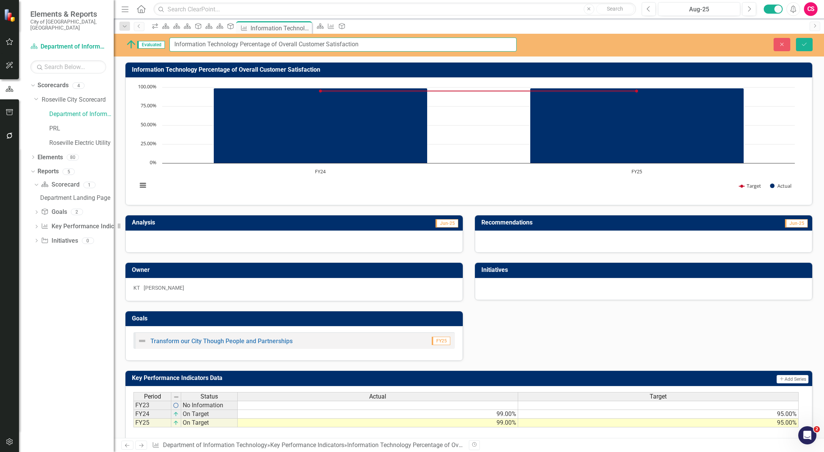
click at [405, 48] on input "Information Technology Percentage of Overall Customer Satisfaction" at bounding box center [342, 45] width 347 height 14
click at [784, 44] on icon "Close" at bounding box center [781, 44] width 7 height 5
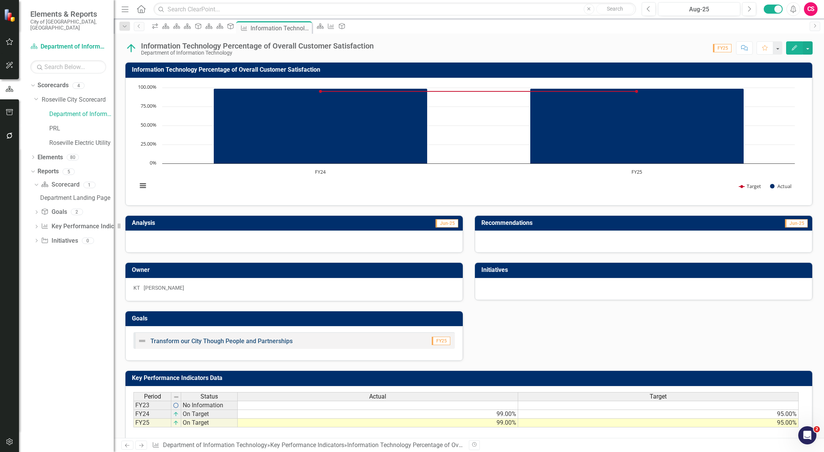
click at [219, 343] on link "Transform our City Though People and Partnerships" at bounding box center [221, 340] width 142 height 7
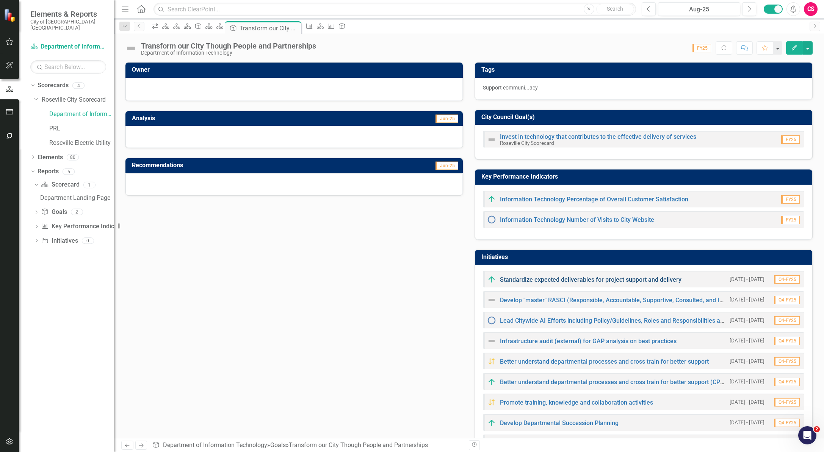
click at [569, 283] on link "Standardize expected deliverables for project support and delivery" at bounding box center [590, 279] width 181 height 7
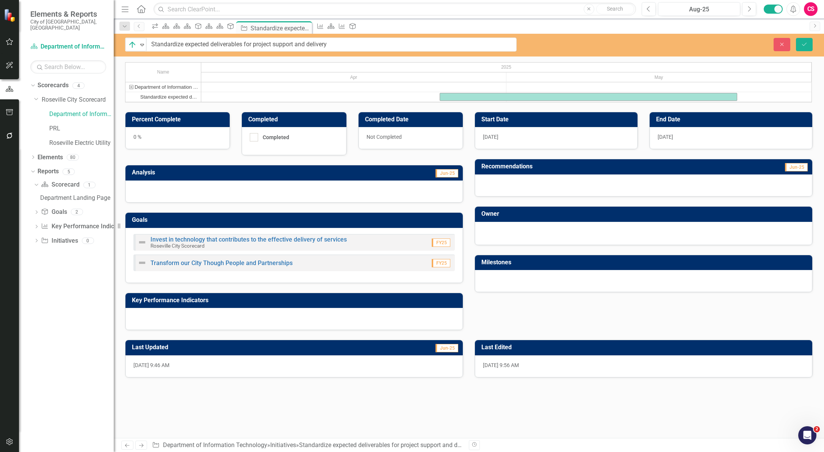
drag, startPoint x: 142, startPoint y: 45, endPoint x: 362, endPoint y: 45, distance: 220.1
click at [362, 45] on input "Standardize expected deliverables for project support and delivery" at bounding box center [332, 45] width 370 height 14
click at [782, 47] on button "Close" at bounding box center [781, 44] width 17 height 13
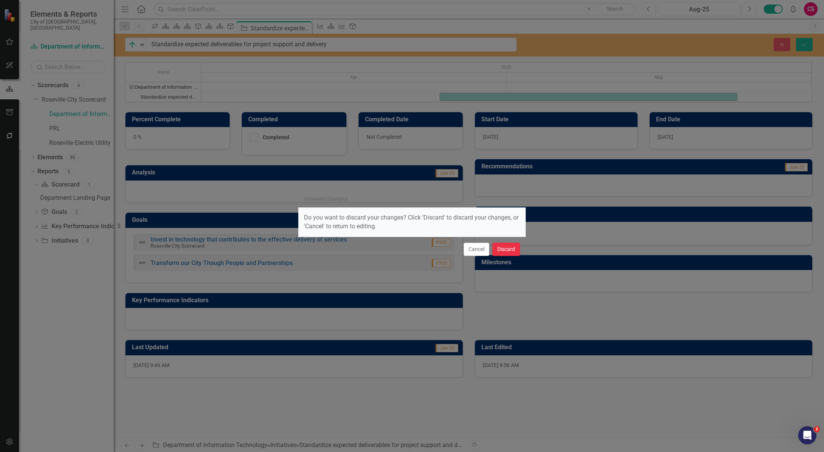
click at [499, 248] on button "Discard" at bounding box center [506, 248] width 28 height 13
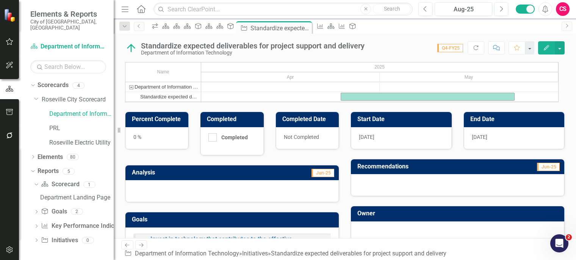
click at [347, 177] on div "Recommendations Jun-25" at bounding box center [457, 173] width 225 height 47
